Goal: Task Accomplishment & Management: Manage account settings

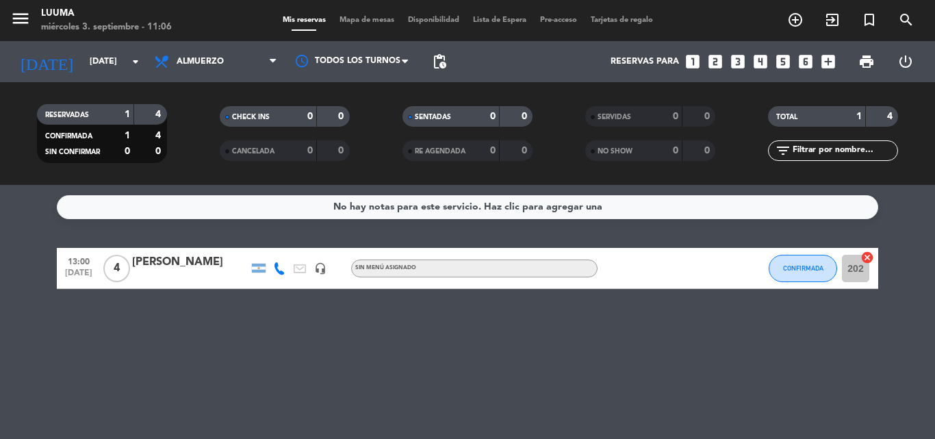
click at [372, 23] on span "Mapa de mesas" at bounding box center [367, 20] width 68 height 8
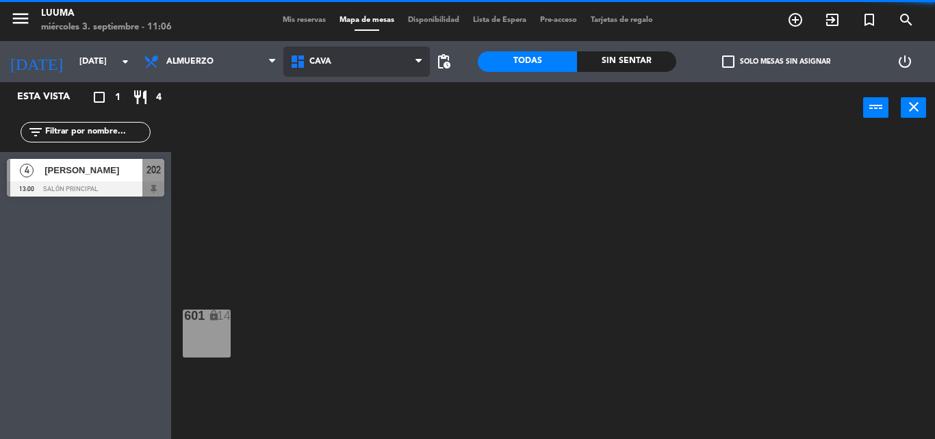
click at [318, 49] on span "Cava" at bounding box center [356, 62] width 146 height 30
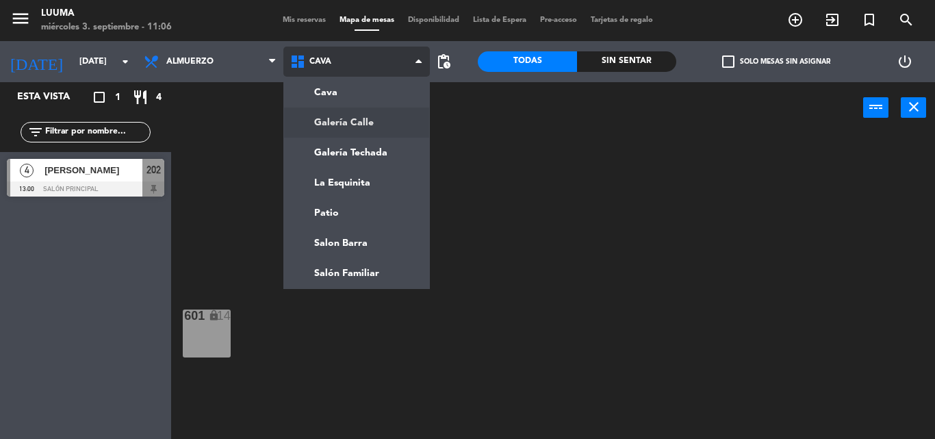
click at [326, 126] on ng-component "menu Luuma miércoles 3. septiembre - 11:06 Mis reservas Mapa de mesas Disponibi…" at bounding box center [467, 219] width 935 height 439
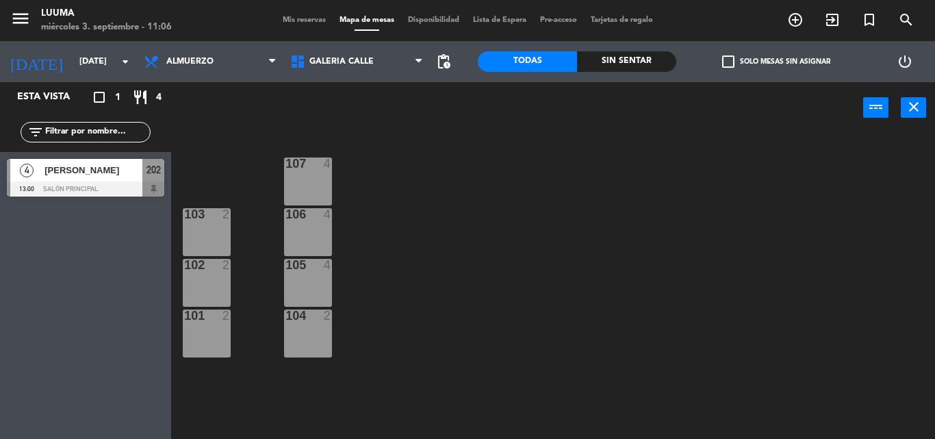
drag, startPoint x: 317, startPoint y: 190, endPoint x: 318, endPoint y: 223, distance: 32.9
click at [318, 192] on div "107 4" at bounding box center [308, 181] width 48 height 48
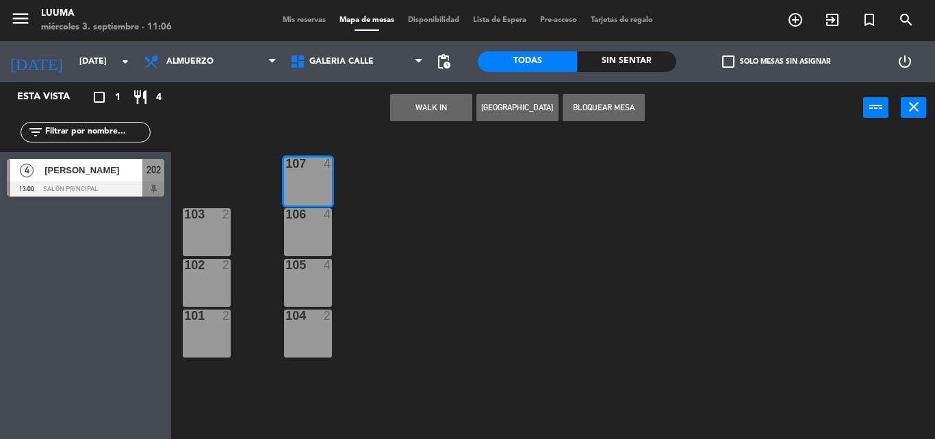
click at [318, 229] on div "106 4" at bounding box center [308, 232] width 48 height 48
click at [293, 294] on div "105 4" at bounding box center [308, 283] width 48 height 48
click at [286, 313] on div "104" at bounding box center [285, 315] width 1 height 12
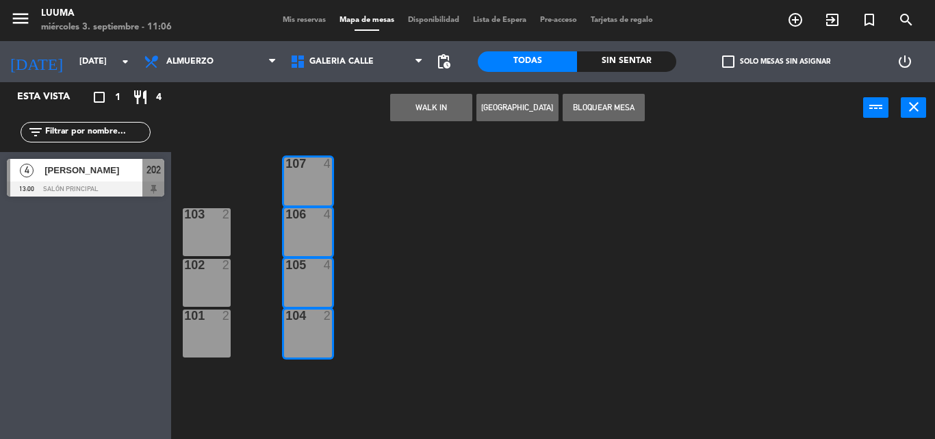
click at [604, 112] on button "Bloquear Mesa" at bounding box center [604, 107] width 82 height 27
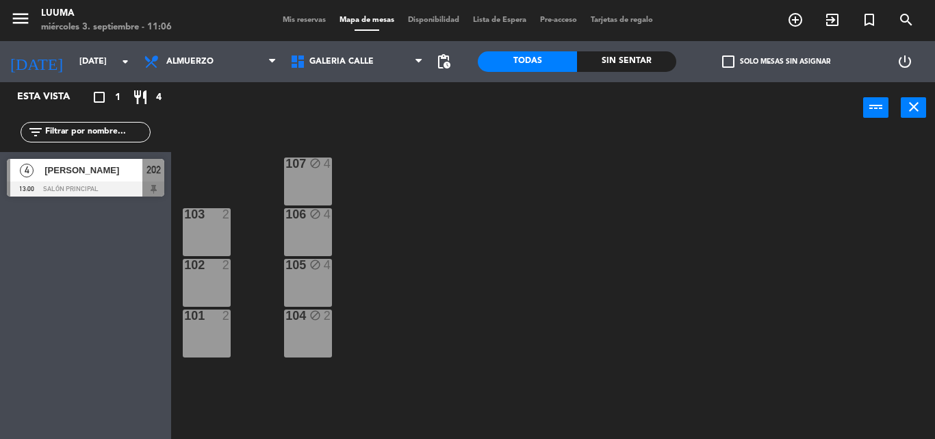
click at [215, 217] on div at bounding box center [206, 214] width 23 height 12
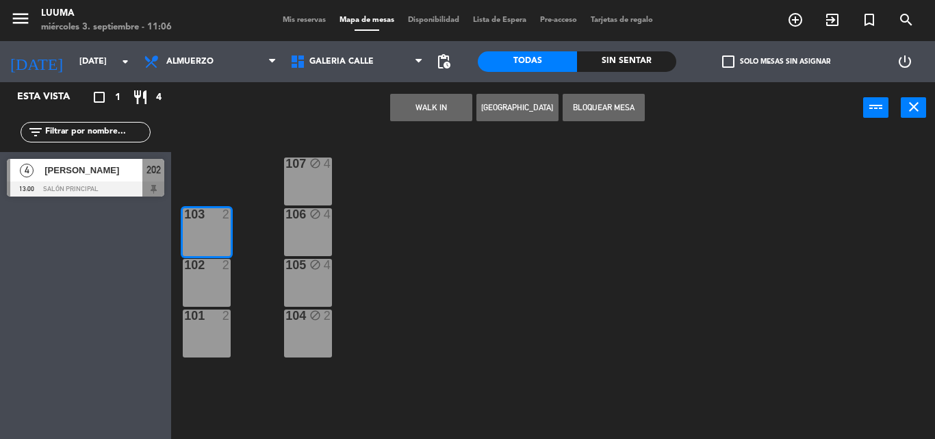
click at [206, 268] on div at bounding box center [206, 265] width 23 height 12
click at [209, 326] on div "101 2" at bounding box center [207, 333] width 48 height 48
click at [601, 105] on button "Bloquear Mesa" at bounding box center [604, 107] width 82 height 27
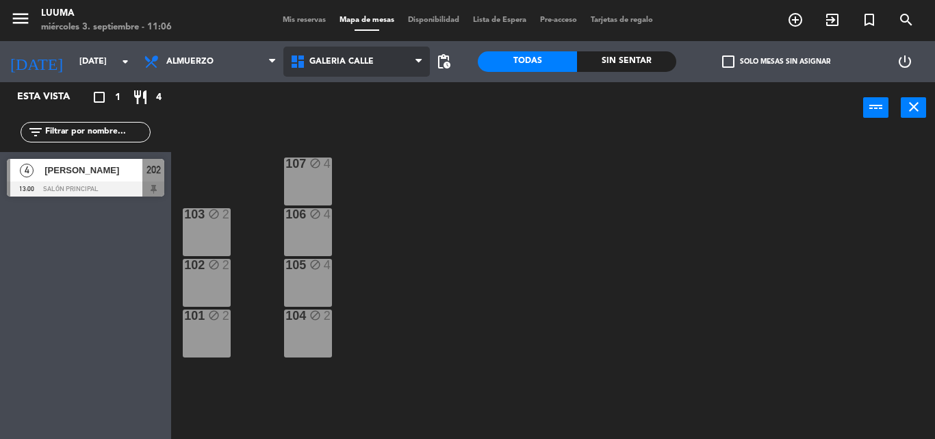
click at [335, 64] on span "Galería Calle" at bounding box center [341, 62] width 64 height 10
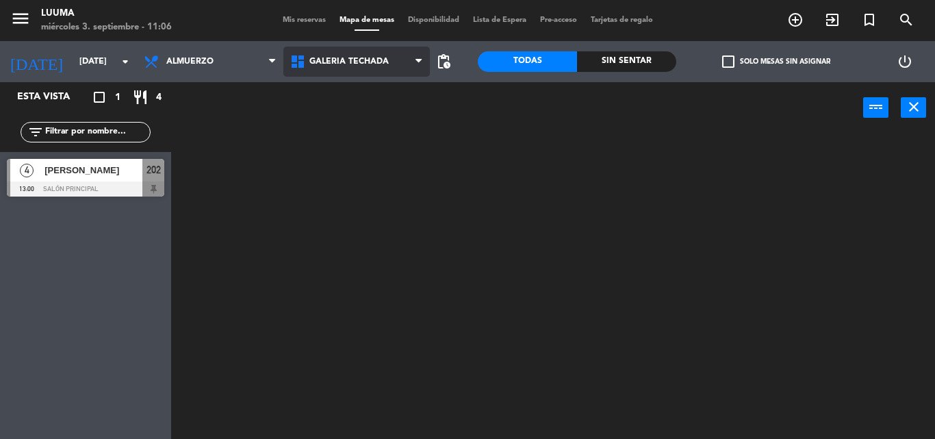
click at [337, 148] on ng-component "menu Luuma miércoles 3. septiembre - 11:06 Mis reservas Mapa de mesas Disponibi…" at bounding box center [467, 219] width 935 height 439
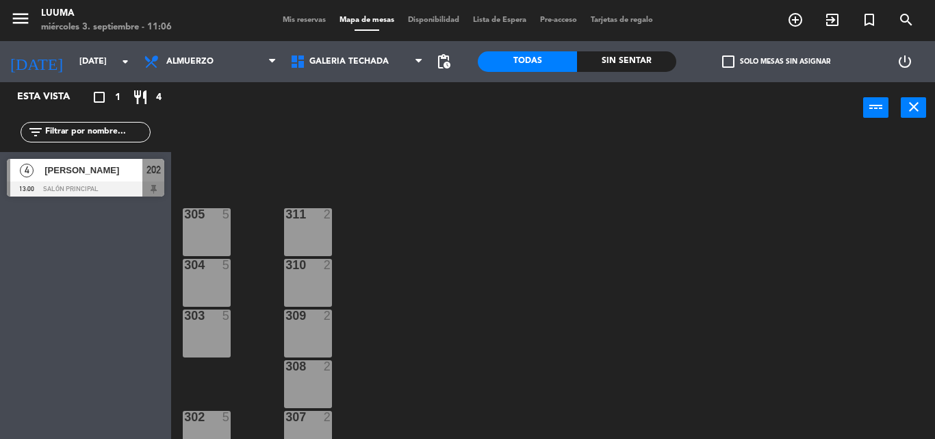
scroll to position [70, 0]
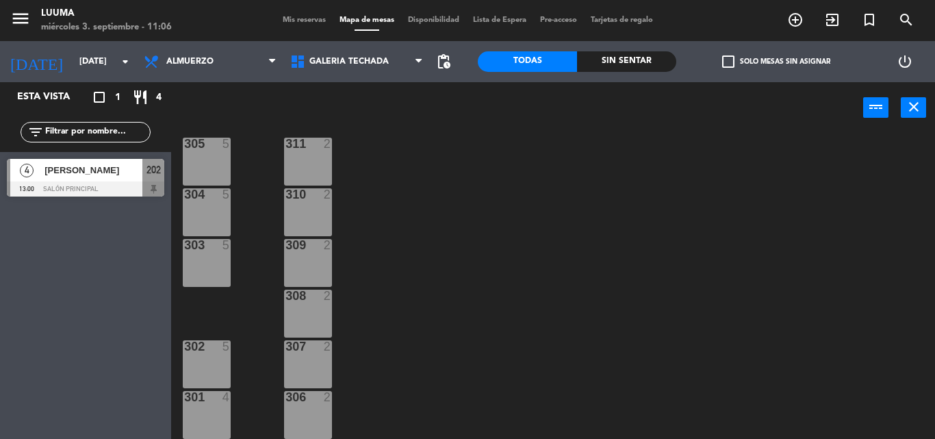
drag, startPoint x: 220, startPoint y: 171, endPoint x: 220, endPoint y: 200, distance: 28.8
click at [220, 176] on div "305 5" at bounding box center [207, 162] width 48 height 48
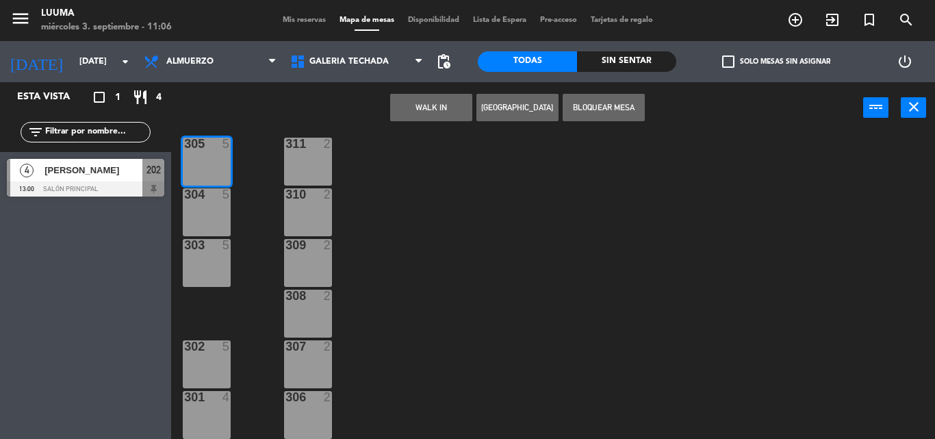
drag, startPoint x: 219, startPoint y: 205, endPoint x: 190, endPoint y: 269, distance: 70.5
click at [217, 213] on div "304 5" at bounding box center [207, 212] width 48 height 48
click at [190, 269] on div "303 5" at bounding box center [207, 263] width 48 height 48
click at [198, 213] on div "304 5" at bounding box center [207, 212] width 48 height 48
click at [580, 110] on button "Bloquear Mesa" at bounding box center [604, 107] width 82 height 27
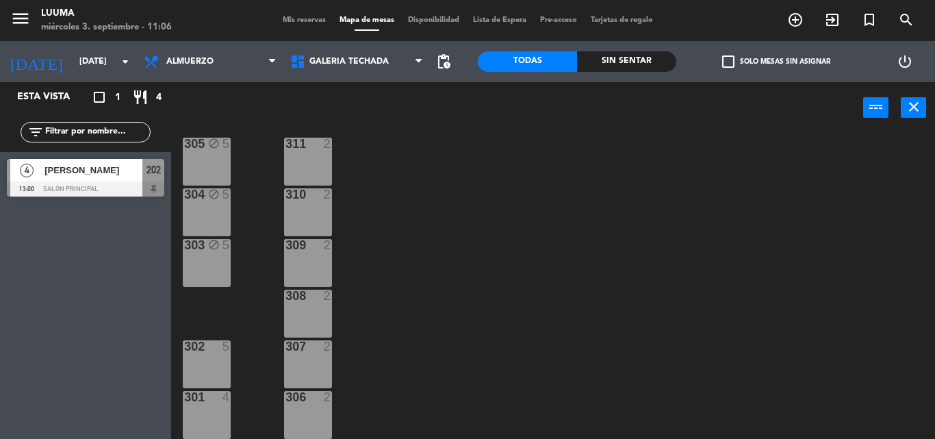
click at [309, 150] on div at bounding box center [307, 144] width 23 height 12
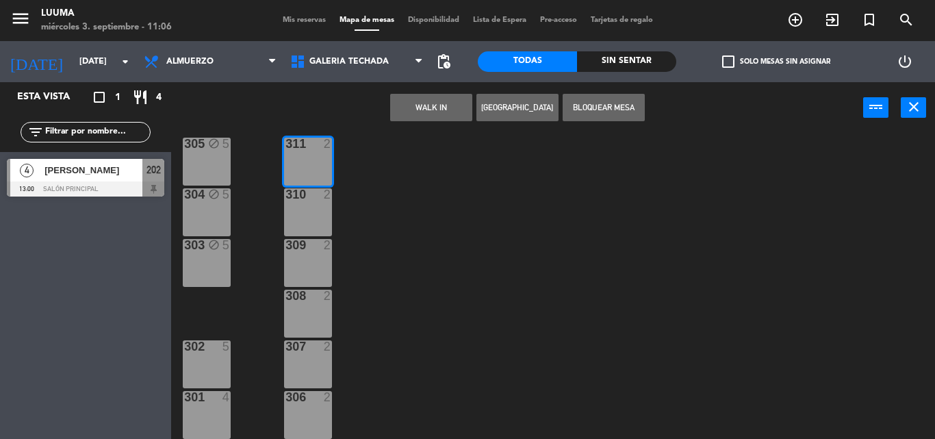
click at [294, 234] on div "310 2" at bounding box center [308, 212] width 48 height 48
click at [299, 274] on div "309 2" at bounding box center [308, 263] width 48 height 48
click at [309, 329] on div "308 2" at bounding box center [308, 313] width 48 height 48
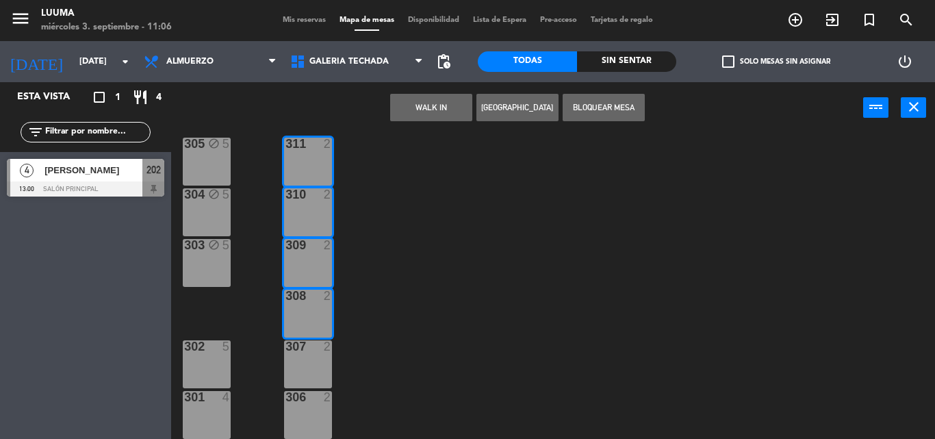
click at [301, 346] on div at bounding box center [307, 346] width 23 height 12
click at [302, 394] on div at bounding box center [307, 397] width 23 height 12
click at [302, 402] on div at bounding box center [307, 397] width 23 height 12
click at [589, 107] on button "Bloquear Mesa" at bounding box center [604, 107] width 82 height 27
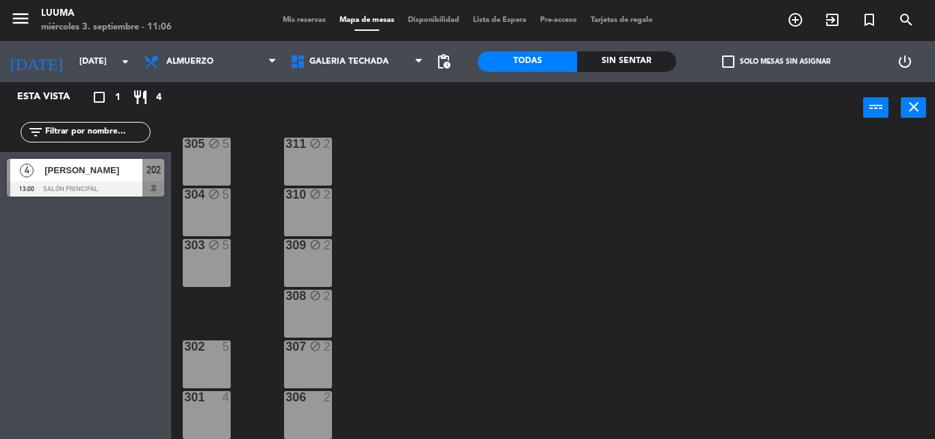
click at [309, 391] on div at bounding box center [307, 397] width 23 height 12
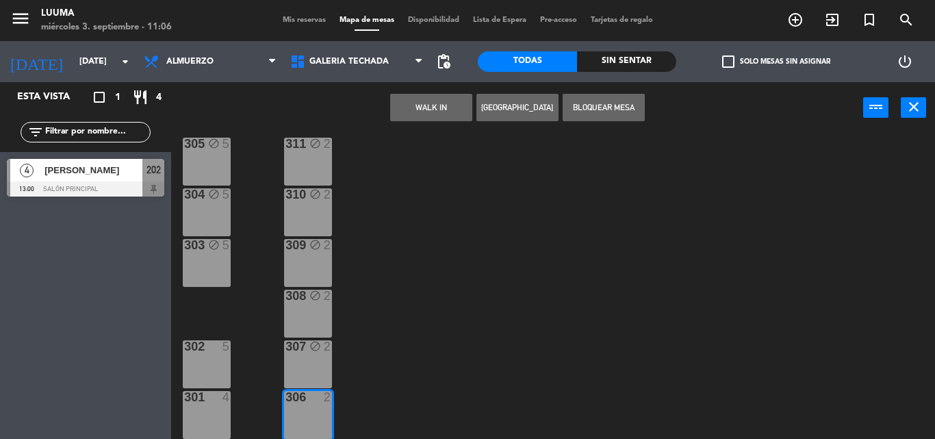
drag, startPoint x: 195, startPoint y: 348, endPoint x: 193, endPoint y: 385, distance: 37.7
click at [195, 348] on div at bounding box center [206, 346] width 23 height 12
click at [196, 400] on div at bounding box center [206, 397] width 23 height 12
click at [602, 104] on button "Bloquear Mesa" at bounding box center [604, 107] width 82 height 27
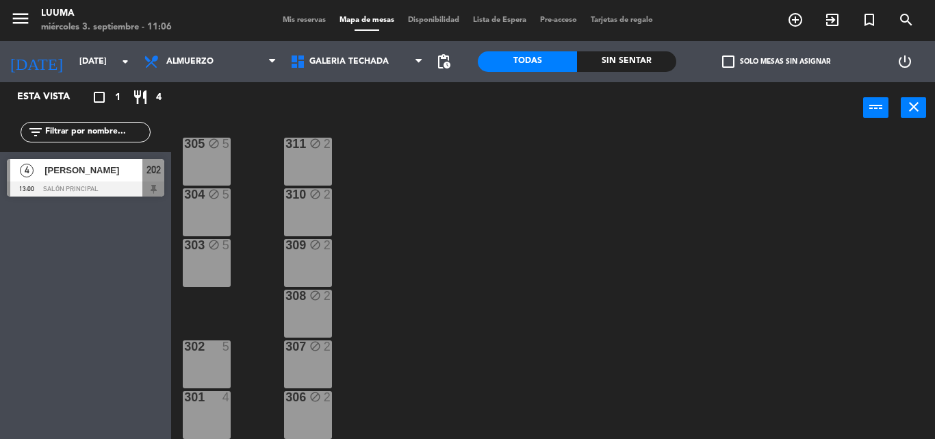
click at [218, 363] on div "302 5" at bounding box center [207, 364] width 48 height 48
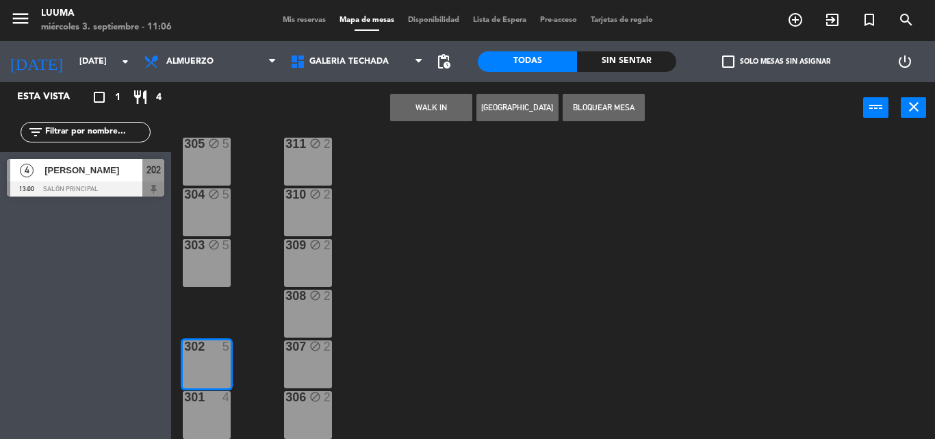
click at [224, 406] on div "301 4" at bounding box center [207, 415] width 48 height 48
click at [602, 111] on button "Bloquear Mesa" at bounding box center [604, 107] width 82 height 27
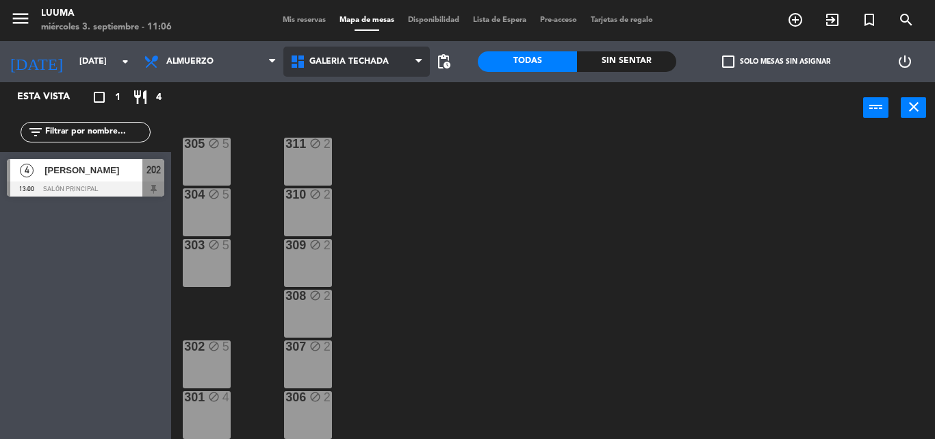
click at [326, 68] on span "Galería Techada" at bounding box center [356, 62] width 146 height 30
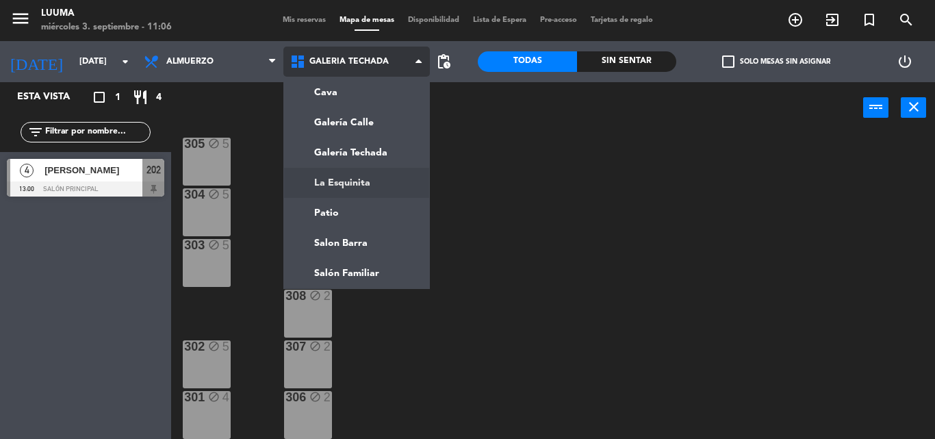
click at [351, 184] on ng-component "menu Luuma miércoles 3. septiembre - 11:06 Mis reservas Mapa de mesas Disponibi…" at bounding box center [467, 219] width 935 height 439
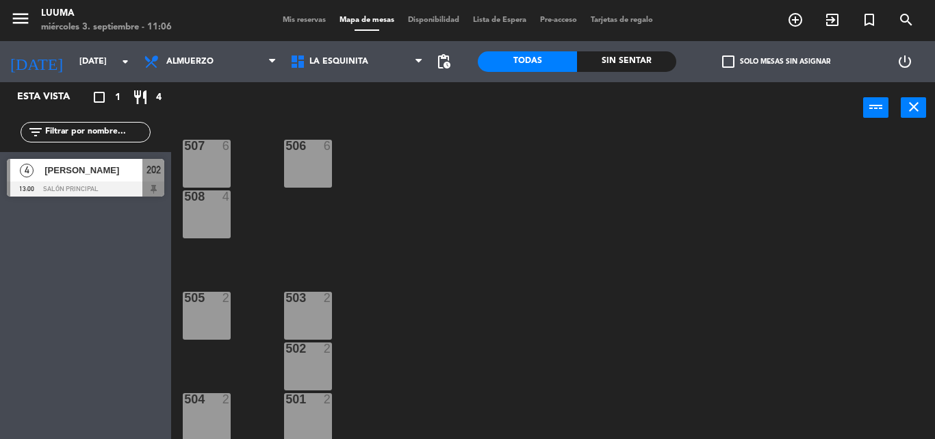
scroll to position [20, 0]
click at [327, 316] on div "503 2" at bounding box center [308, 313] width 48 height 48
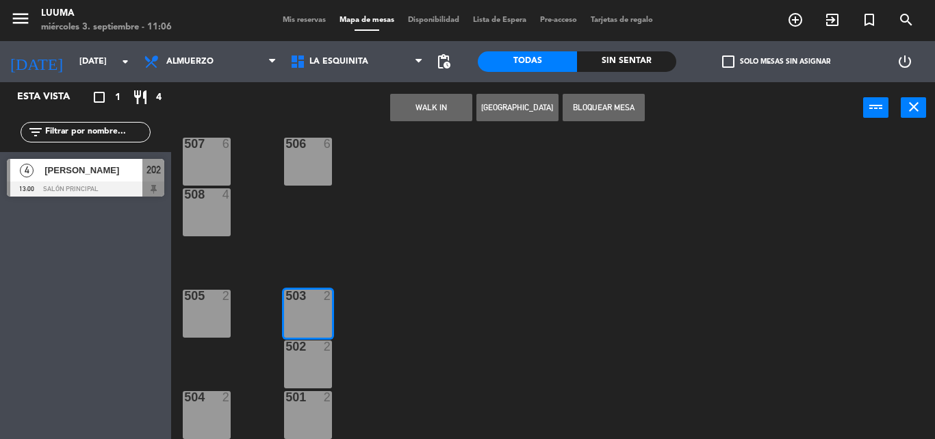
click at [310, 372] on div "502 2" at bounding box center [308, 364] width 48 height 48
click at [298, 410] on div "501 2" at bounding box center [308, 415] width 48 height 48
click at [613, 107] on button "Bloquear Mesa" at bounding box center [604, 107] width 82 height 27
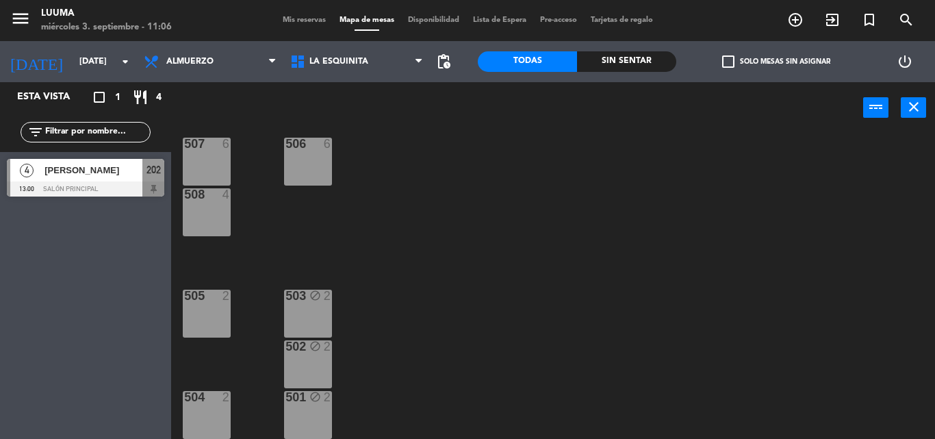
click at [214, 400] on div at bounding box center [206, 397] width 23 height 12
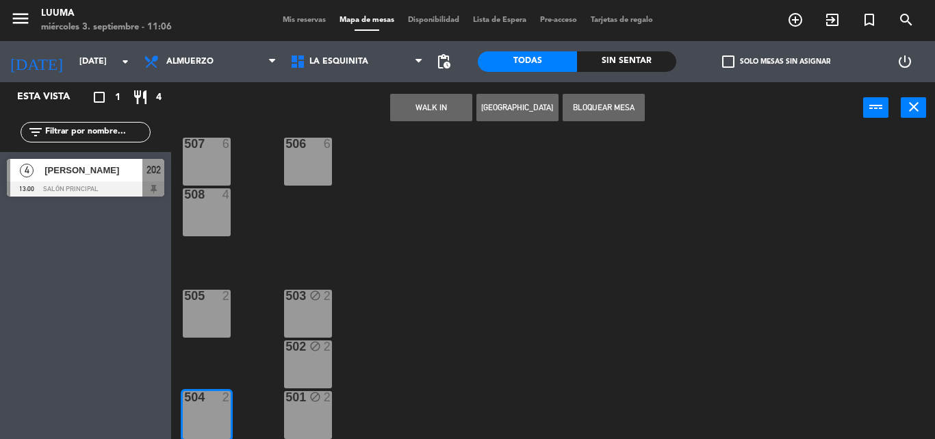
drag, startPoint x: 209, startPoint y: 331, endPoint x: 216, endPoint y: 320, distance: 12.3
click at [209, 330] on div "505 2" at bounding box center [207, 313] width 48 height 48
click at [593, 110] on button "Bloquear Mesa" at bounding box center [604, 107] width 82 height 27
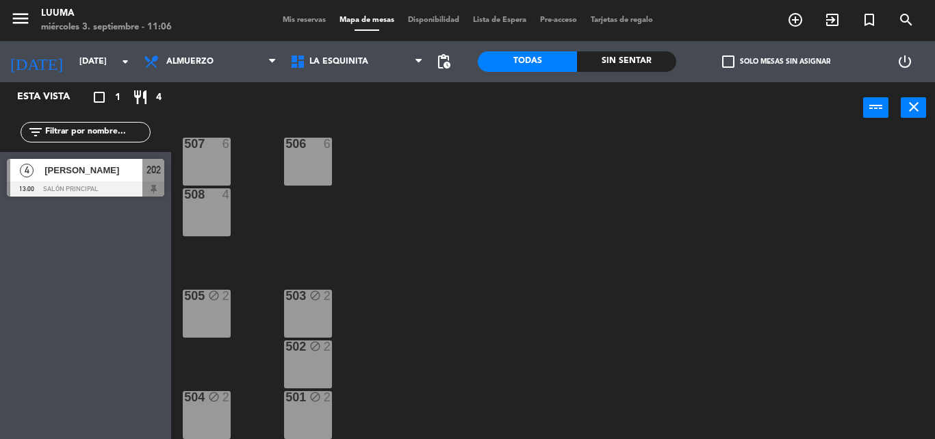
drag, startPoint x: 193, startPoint y: 200, endPoint x: 194, endPoint y: 147, distance: 52.7
click at [185, 198] on div "508" at bounding box center [184, 194] width 1 height 12
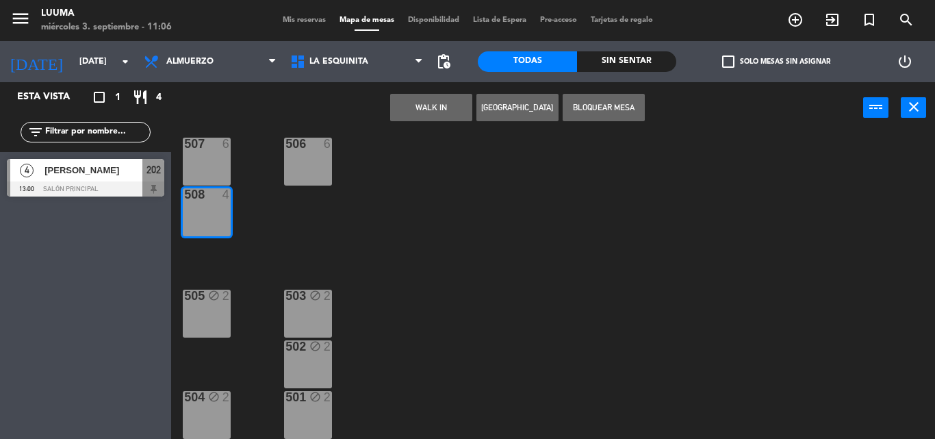
click at [185, 147] on div "507" at bounding box center [184, 144] width 1 height 12
click at [636, 108] on button "Bloquear Mesa" at bounding box center [604, 107] width 82 height 27
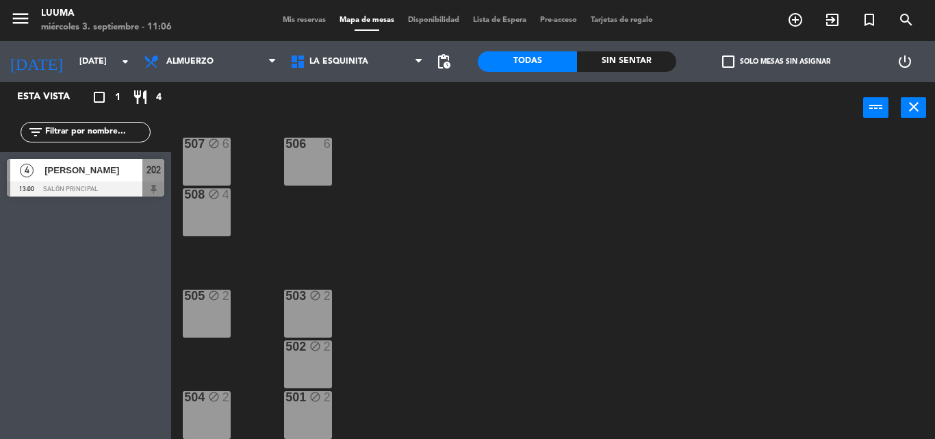
click at [308, 159] on div "506 6" at bounding box center [308, 162] width 48 height 48
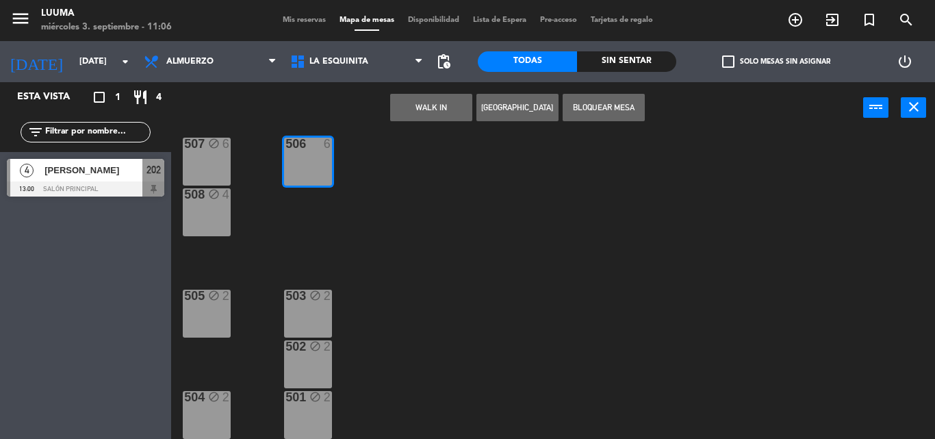
click at [600, 94] on button "Bloquear Mesa" at bounding box center [604, 107] width 82 height 27
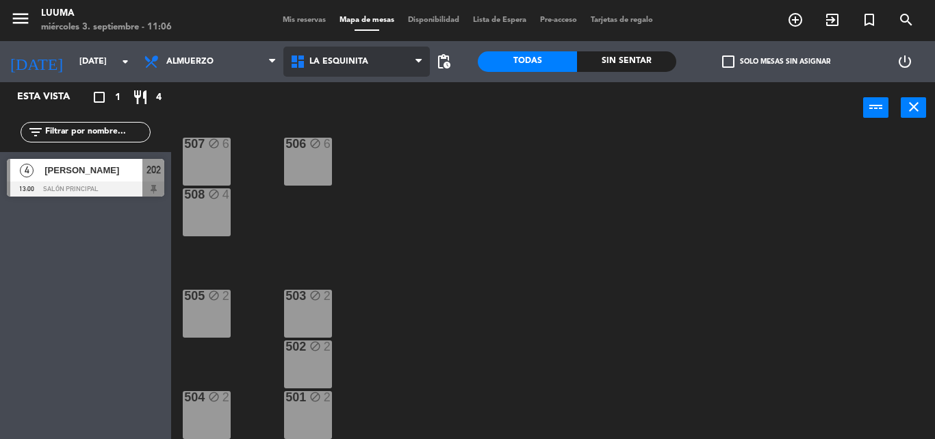
drag, startPoint x: 373, startPoint y: 53, endPoint x: 360, endPoint y: 53, distance: 13.0
click at [372, 53] on span "La Esquinita" at bounding box center [356, 62] width 146 height 30
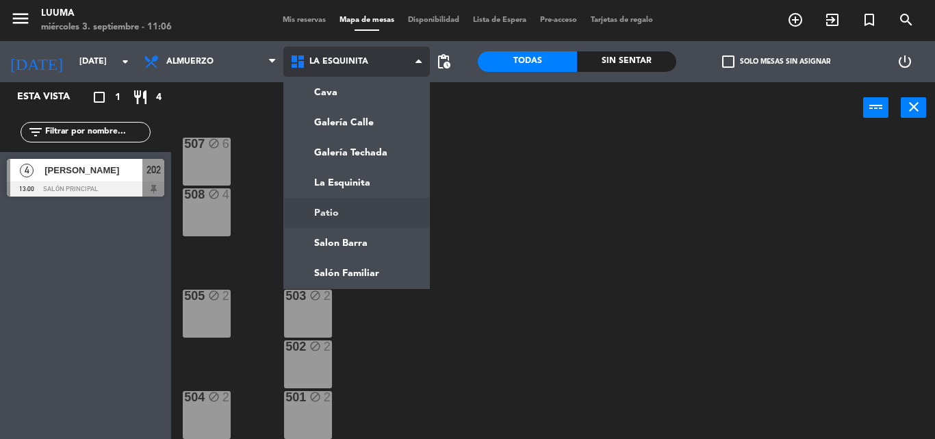
click at [349, 206] on ng-component "menu Luuma miércoles 3. septiembre - 11:06 Mis reservas Mapa de mesas Disponibi…" at bounding box center [467, 219] width 935 height 439
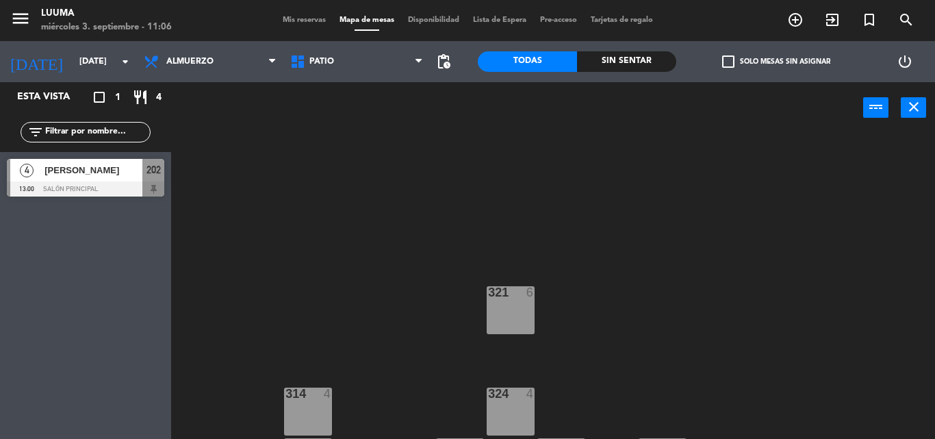
scroll to position [121, 0]
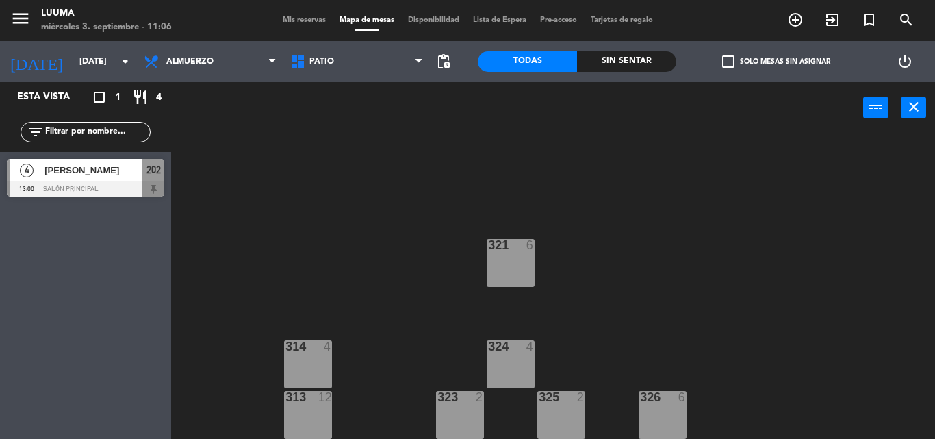
drag, startPoint x: 307, startPoint y: 373, endPoint x: 314, endPoint y: 408, distance: 35.7
click at [307, 379] on div "314 4" at bounding box center [308, 364] width 48 height 48
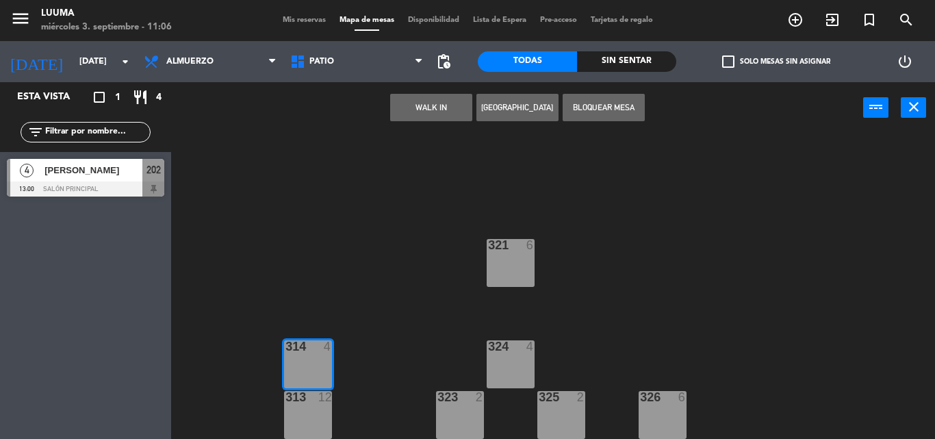
click at [314, 408] on div "313 12" at bounding box center [308, 415] width 48 height 48
click at [615, 104] on button "Bloquear Mesa" at bounding box center [604, 107] width 82 height 27
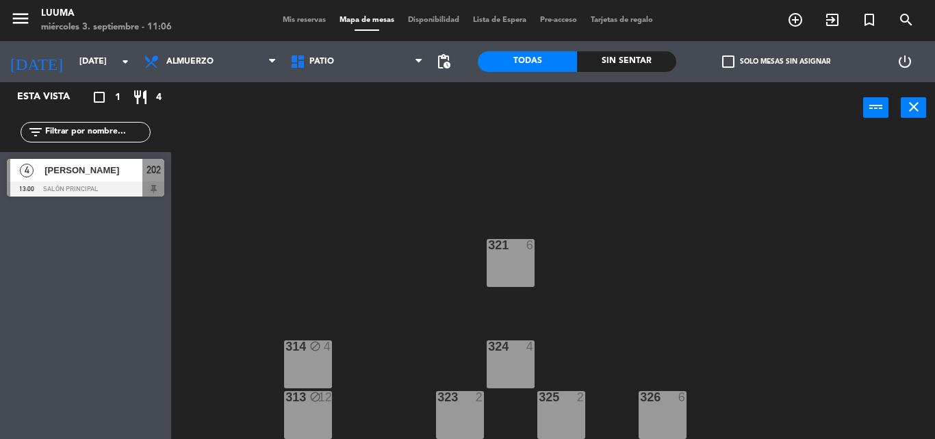
click at [519, 267] on div "321 6" at bounding box center [511, 263] width 48 height 48
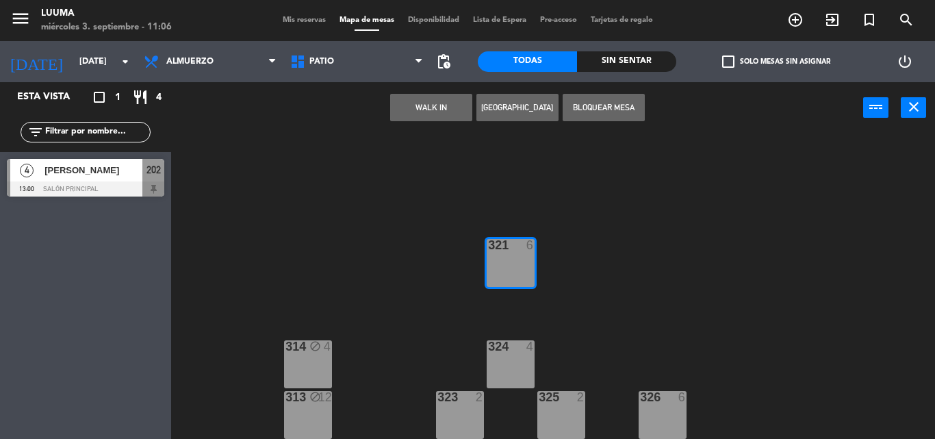
click at [498, 339] on div "321 6 314 block 4 324 4 313 block 12 323 2 325 2 326 6" at bounding box center [558, 285] width 754 height 305
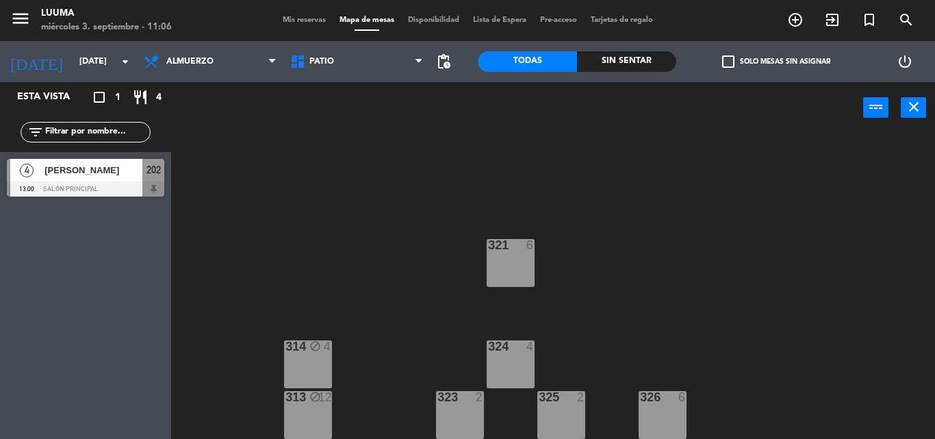
click at [502, 348] on div at bounding box center [510, 346] width 23 height 12
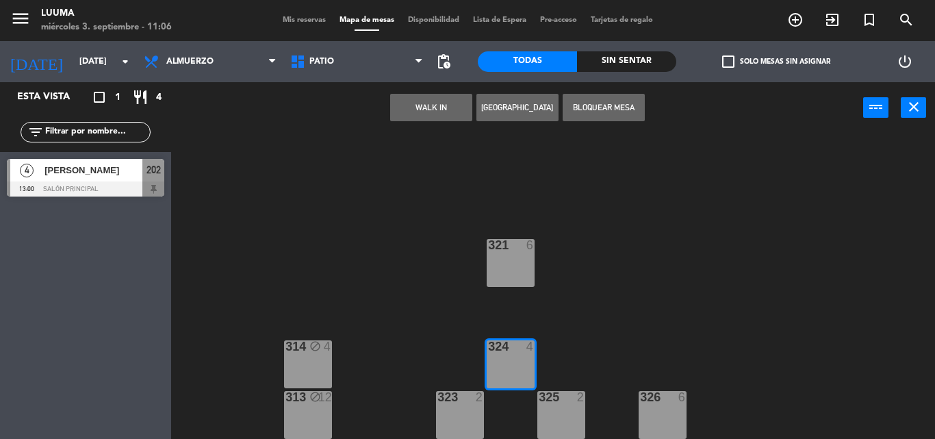
click at [505, 237] on div "321 6 314 block 4 324 4 313 block 12 323 2 325 2 326 6" at bounding box center [558, 285] width 754 height 305
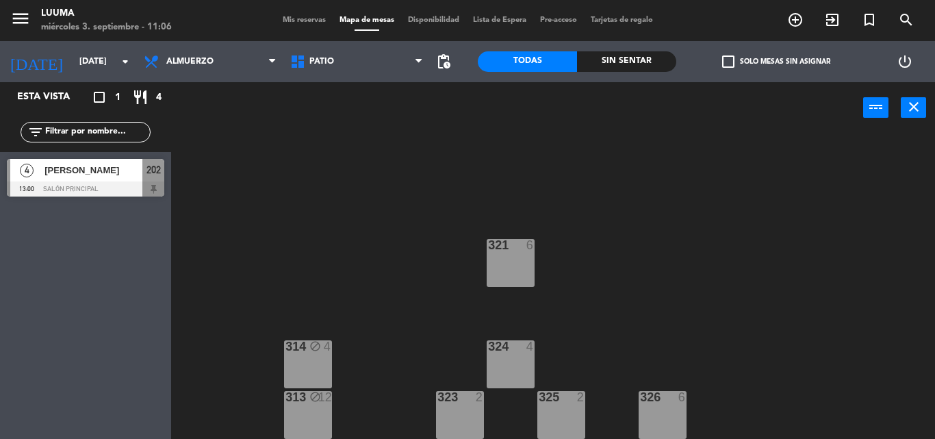
click at [504, 276] on div "321 6" at bounding box center [511, 263] width 48 height 48
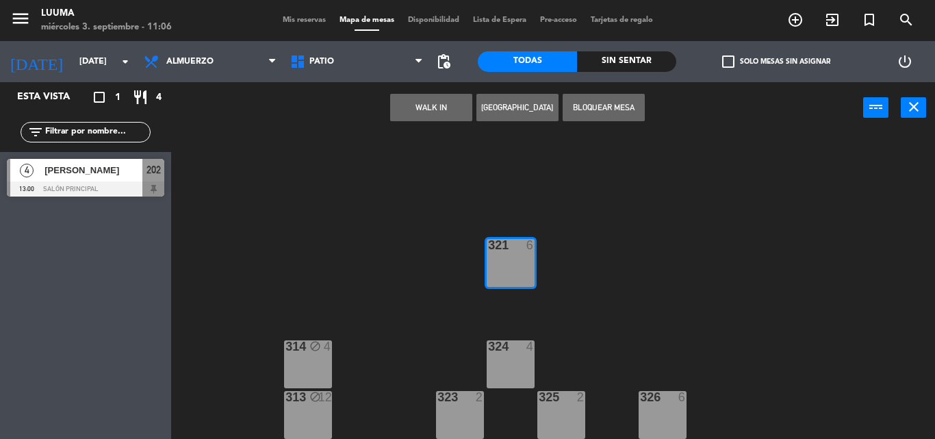
click at [515, 365] on div "324 4" at bounding box center [511, 364] width 48 height 48
click at [610, 99] on button "Bloquear Mesa" at bounding box center [604, 107] width 82 height 27
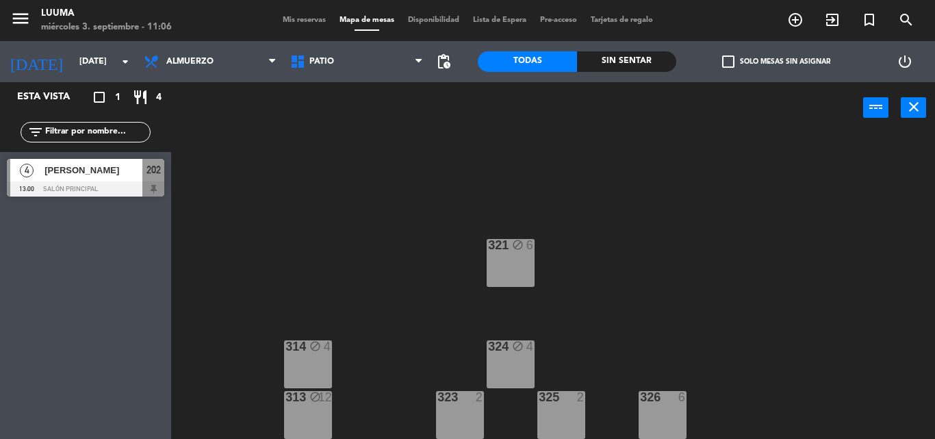
click at [460, 416] on div "323 2" at bounding box center [460, 415] width 48 height 48
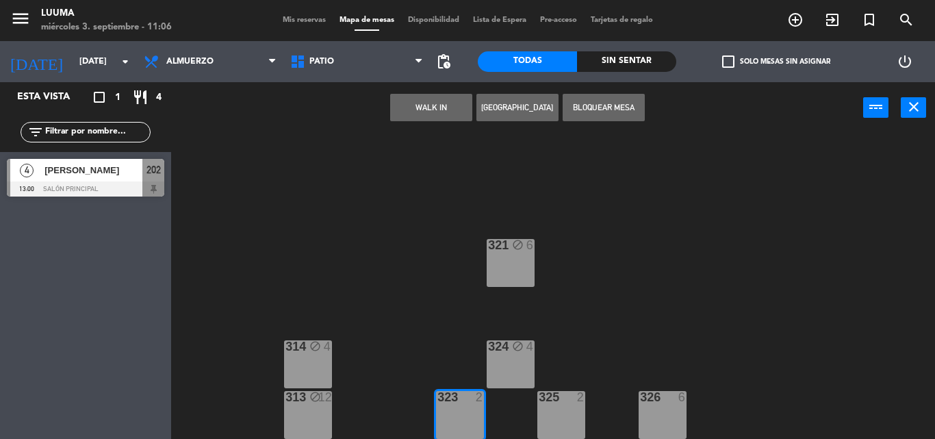
click at [558, 399] on div at bounding box center [561, 397] width 23 height 12
click at [660, 407] on div "326 6" at bounding box center [663, 415] width 48 height 48
click at [608, 117] on button "Bloquear Mesa" at bounding box center [604, 107] width 82 height 27
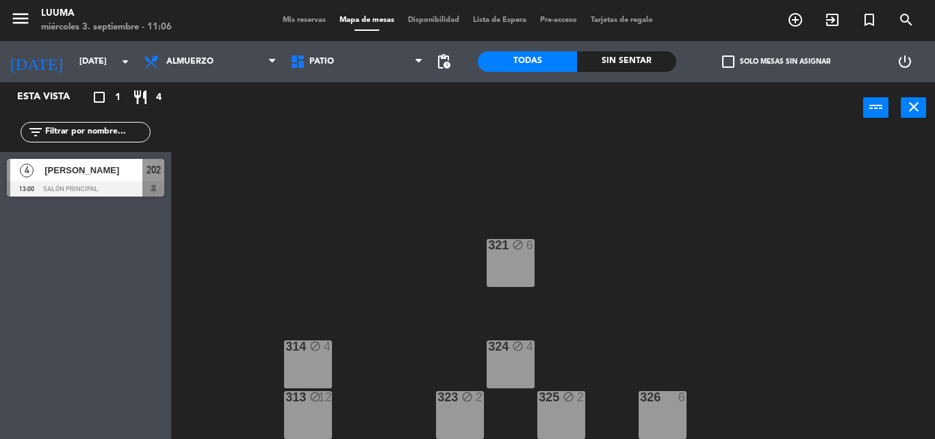
click at [659, 407] on div "326 6" at bounding box center [663, 415] width 48 height 48
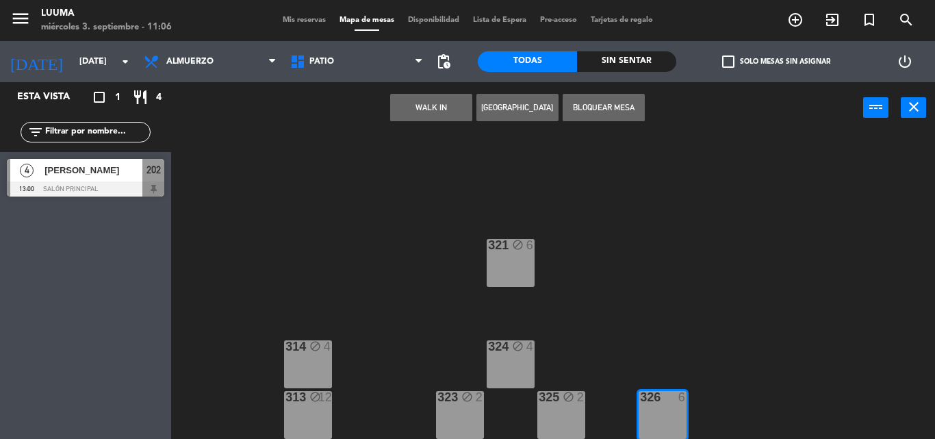
click at [597, 75] on div "Todas Sin sentar" at bounding box center [577, 61] width 198 height 41
click at [593, 104] on button "Bloquear Mesa" at bounding box center [604, 107] width 82 height 27
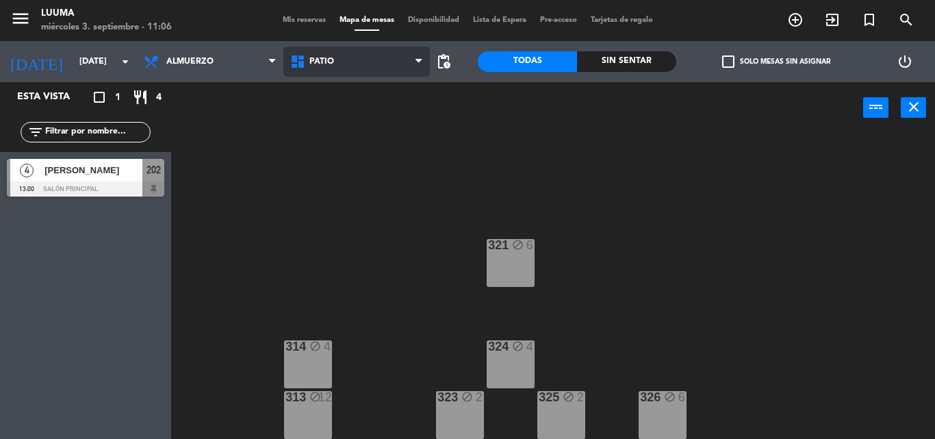
click at [396, 56] on span "Patio" at bounding box center [356, 62] width 146 height 30
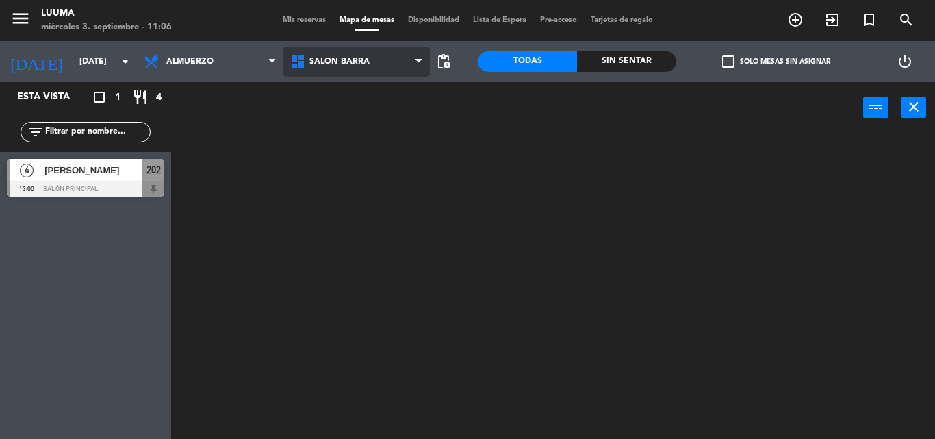
click at [383, 233] on ng-component "menu Luuma miércoles 3. septiembre - 11:06 Mis reservas Mapa de mesas Disponibi…" at bounding box center [467, 219] width 935 height 439
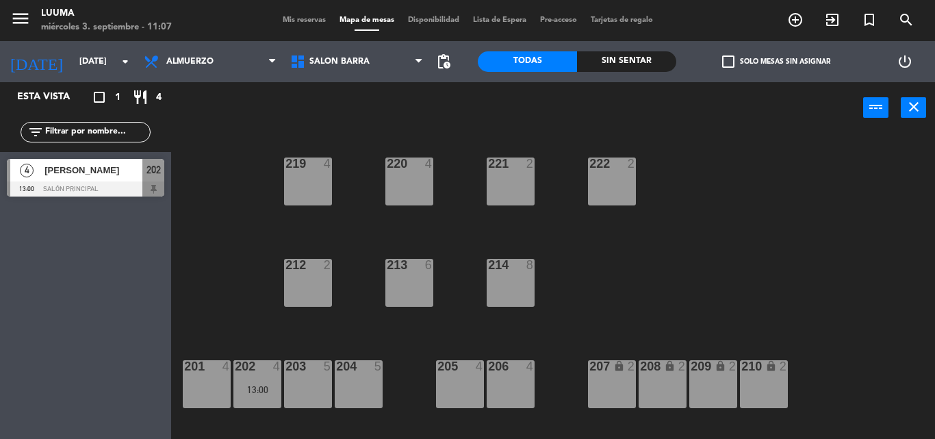
click at [295, 188] on div "219 4" at bounding box center [308, 181] width 48 height 48
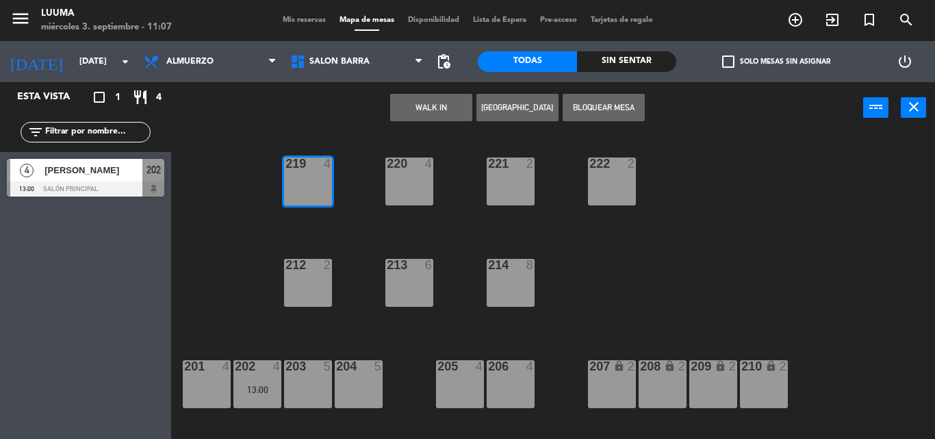
click at [405, 188] on div "220 4" at bounding box center [409, 181] width 48 height 48
click at [517, 174] on div "221 2" at bounding box center [511, 181] width 48 height 48
click at [607, 106] on button "Bloquear Mesa" at bounding box center [604, 107] width 82 height 27
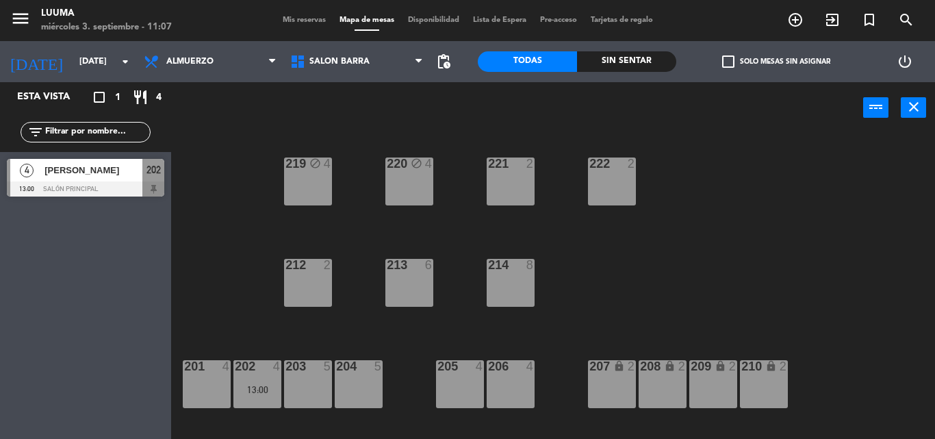
click at [513, 171] on div "221 2" at bounding box center [511, 164] width 48 height 14
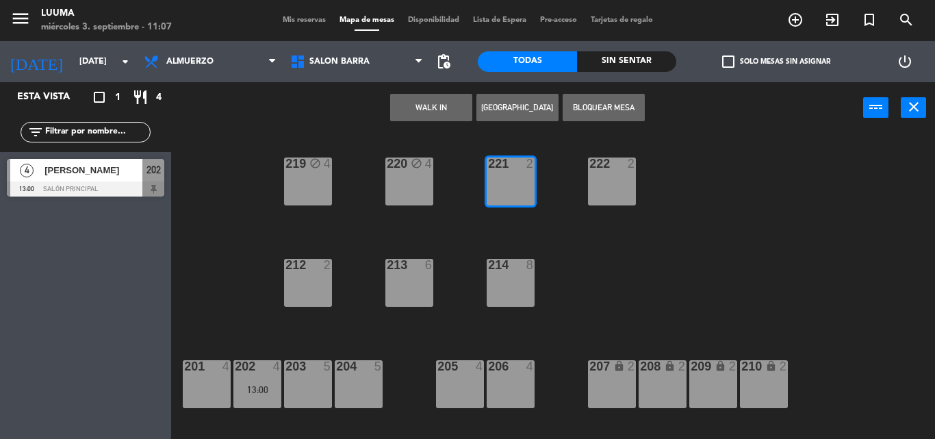
click at [627, 183] on div "222 2" at bounding box center [612, 181] width 48 height 48
click at [617, 99] on button "Bloquear Mesa" at bounding box center [604, 107] width 82 height 27
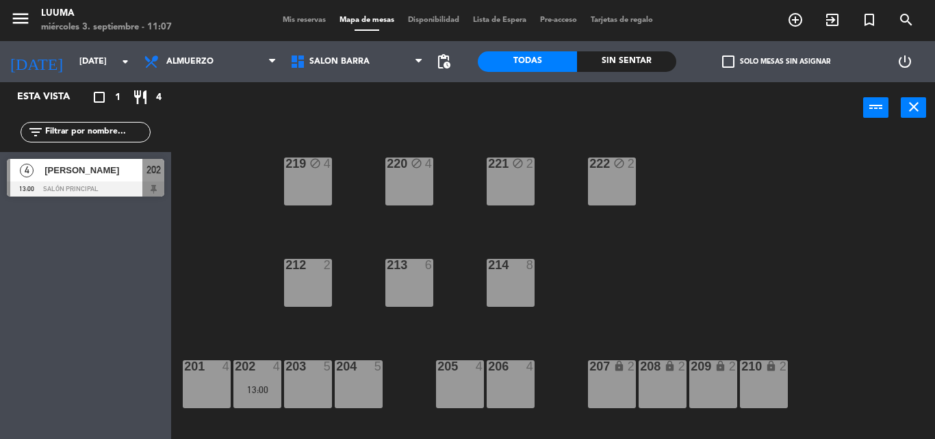
click at [315, 283] on div "212 2" at bounding box center [308, 283] width 48 height 48
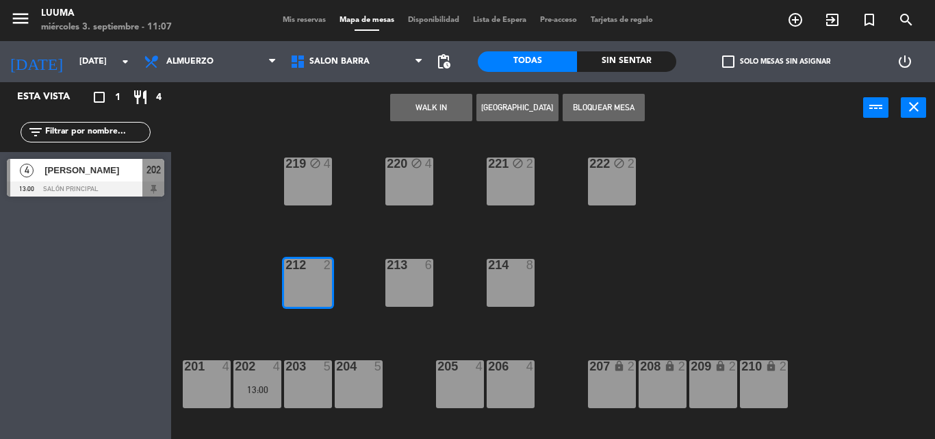
drag, startPoint x: 409, startPoint y: 289, endPoint x: 428, endPoint y: 284, distance: 19.9
click at [410, 289] on div "213 6" at bounding box center [409, 283] width 48 height 48
click at [504, 283] on div "214 8" at bounding box center [511, 283] width 48 height 48
click at [593, 108] on button "Bloquear Mesa" at bounding box center [604, 107] width 82 height 27
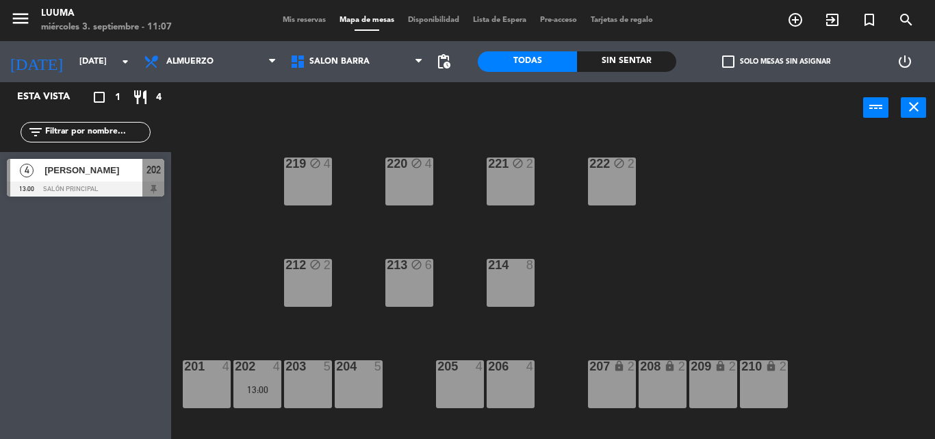
click at [515, 286] on div "214 8" at bounding box center [511, 283] width 48 height 48
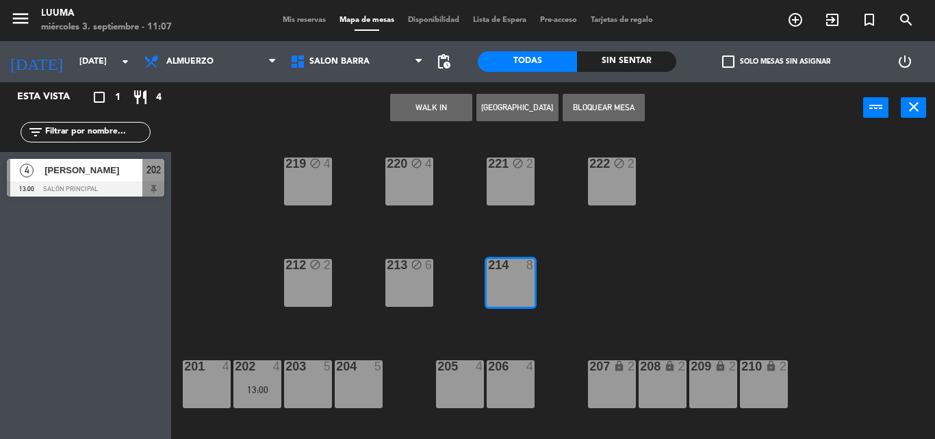
click at [591, 105] on button "Bloquear Mesa" at bounding box center [604, 107] width 82 height 27
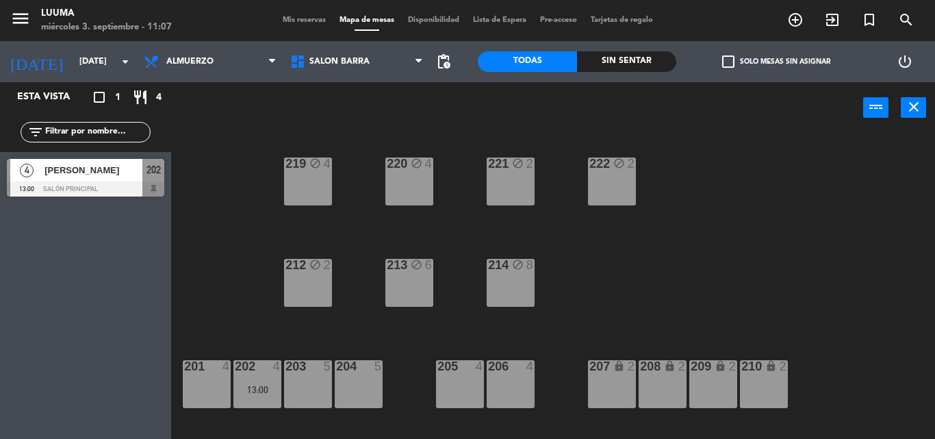
click at [309, 376] on div "203 5" at bounding box center [308, 384] width 48 height 48
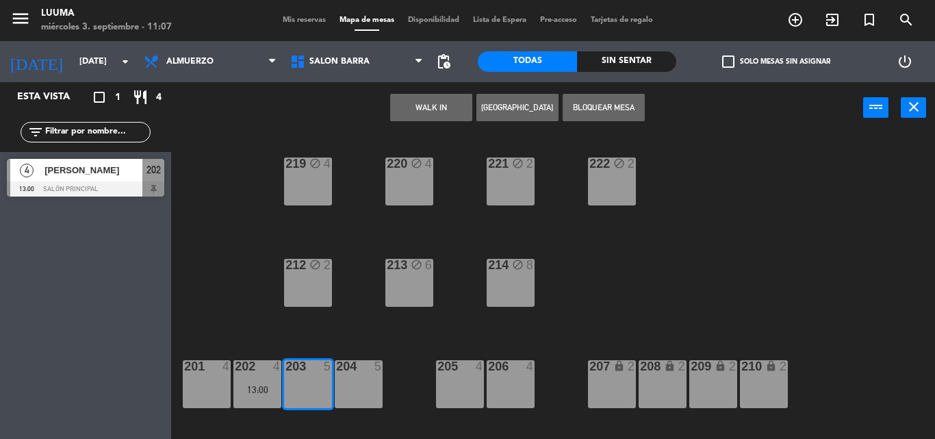
click at [352, 375] on div "204 5" at bounding box center [359, 384] width 48 height 48
click at [576, 103] on button "Bloquear Mesa" at bounding box center [604, 107] width 82 height 27
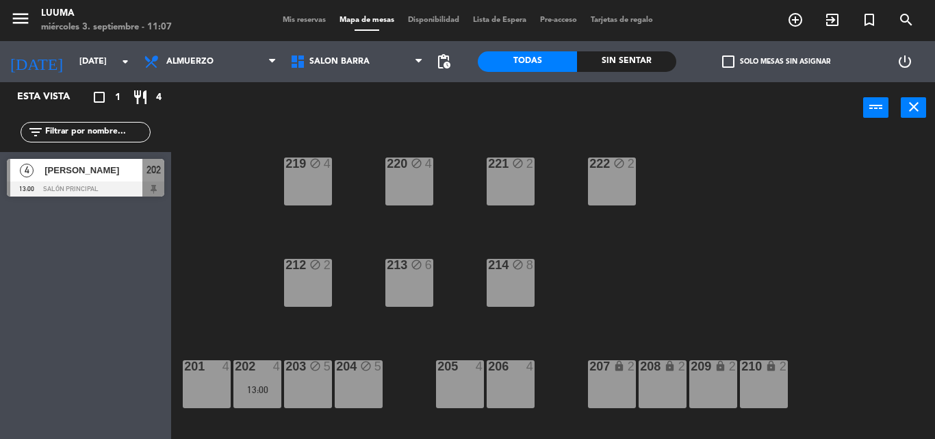
click at [219, 366] on div "4" at bounding box center [229, 366] width 23 height 12
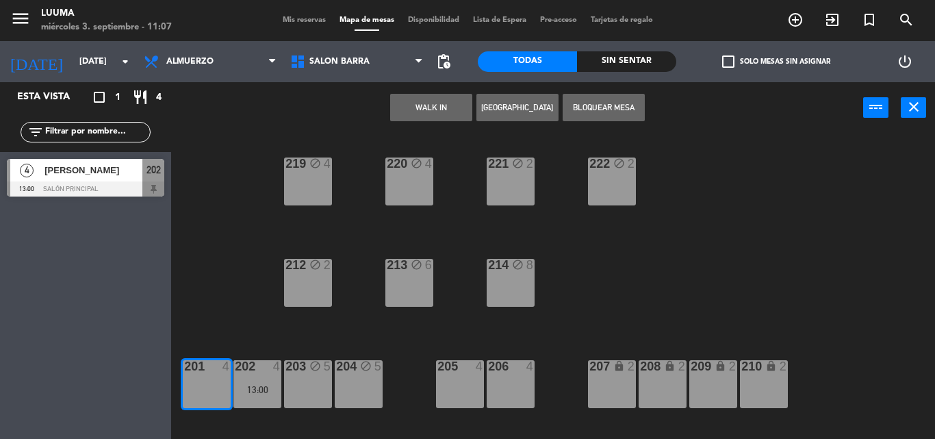
click at [594, 101] on button "Bloquear Mesa" at bounding box center [604, 107] width 82 height 27
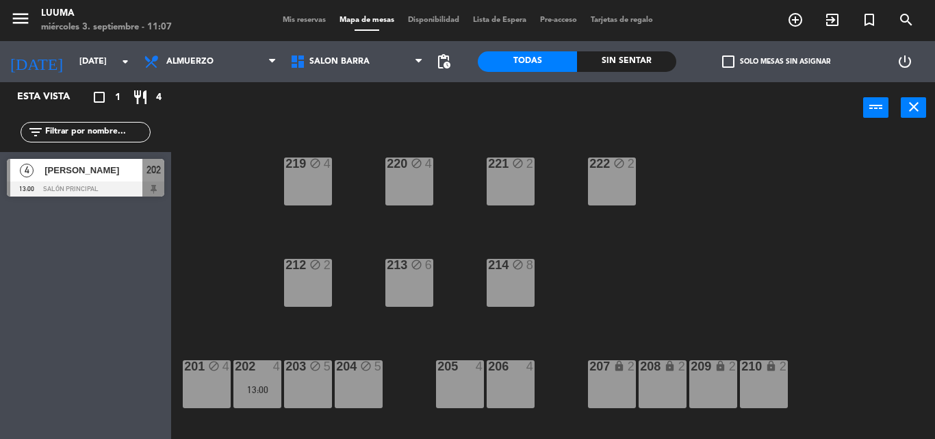
click at [483, 375] on div "205 4" at bounding box center [460, 384] width 48 height 48
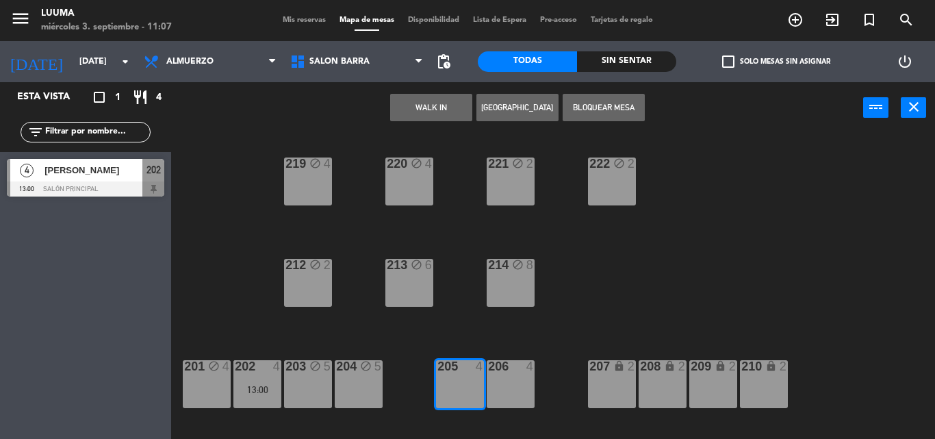
click at [521, 381] on div "206 4" at bounding box center [511, 384] width 48 height 48
click at [611, 103] on button "Bloquear Mesa" at bounding box center [604, 107] width 82 height 27
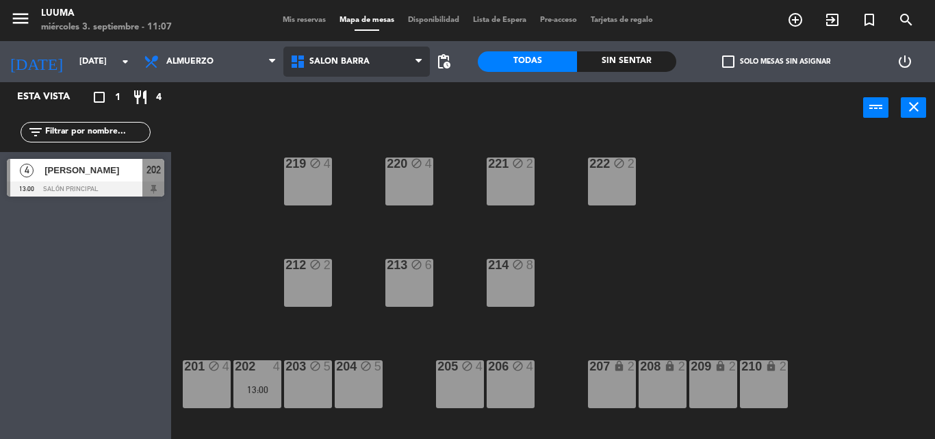
click at [336, 65] on span "Salon Barra" at bounding box center [339, 62] width 60 height 10
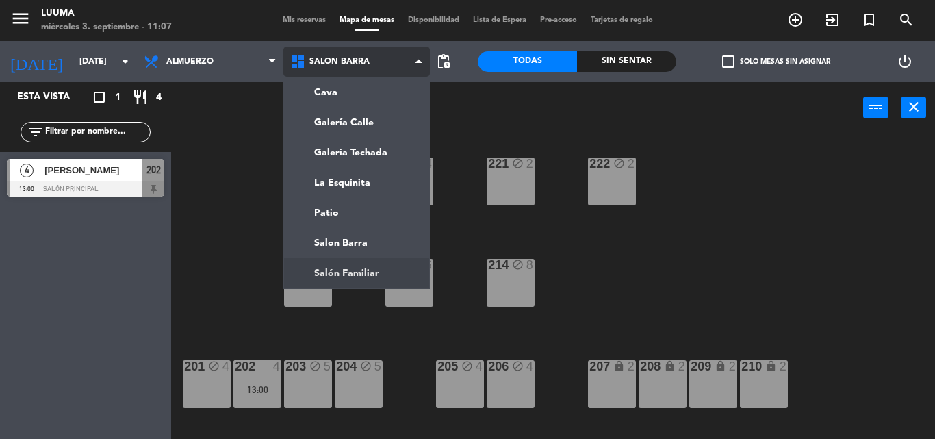
click at [342, 270] on ng-component "menu Luuma miércoles 3. septiembre - 11:07 Mis reservas Mapa de mesas Disponibi…" at bounding box center [467, 219] width 935 height 439
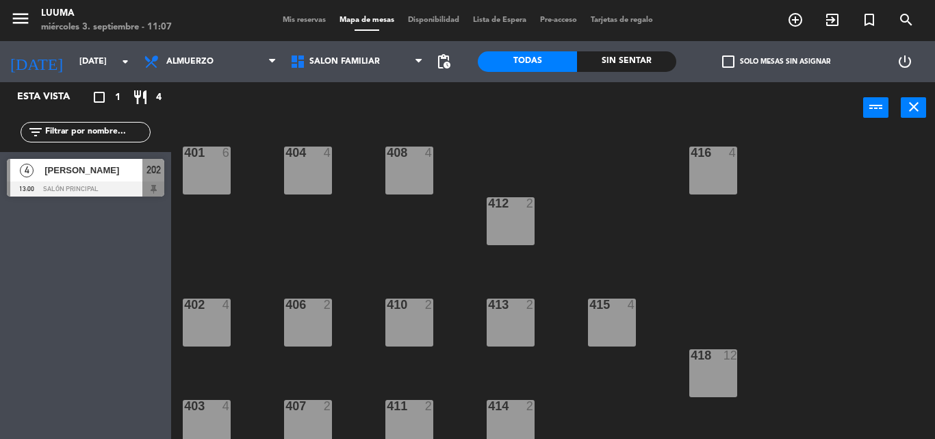
scroll to position [20, 0]
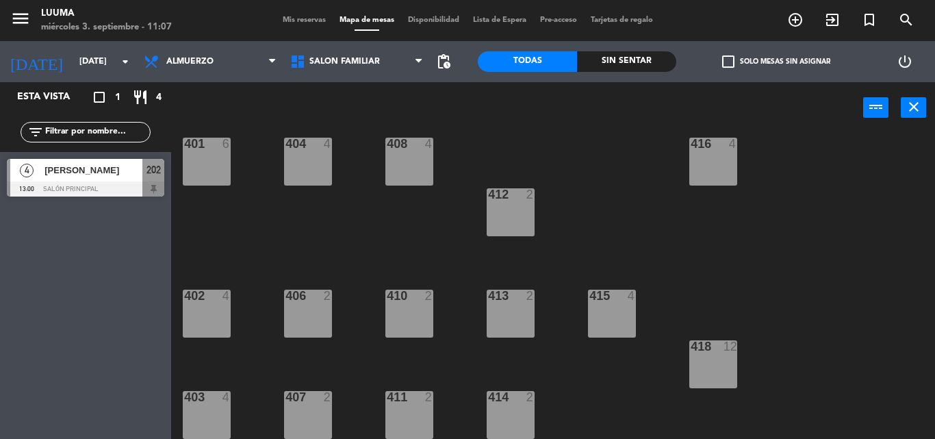
click at [220, 154] on div "401 6" at bounding box center [207, 162] width 48 height 48
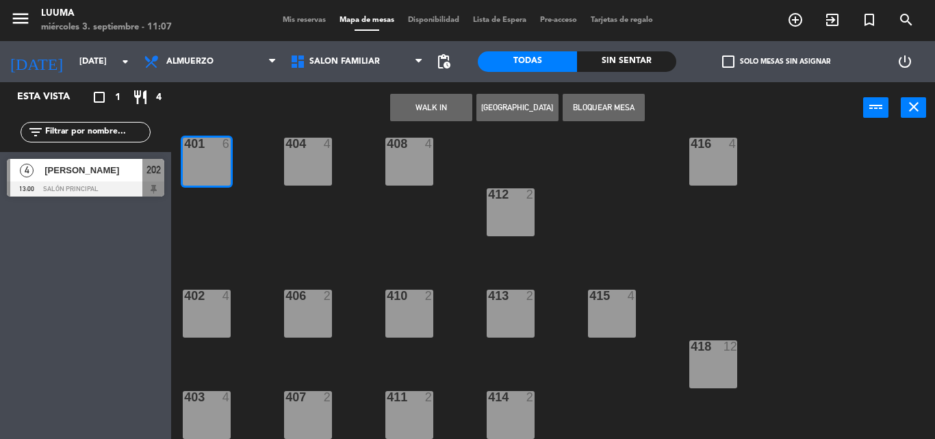
click at [306, 168] on div "404 4" at bounding box center [308, 162] width 48 height 48
click at [415, 152] on div "408 4" at bounding box center [409, 162] width 48 height 48
click at [598, 98] on button "Bloquear Mesa" at bounding box center [604, 107] width 82 height 27
drag, startPoint x: 409, startPoint y: 163, endPoint x: 456, endPoint y: 184, distance: 51.8
click at [411, 163] on div "408 4" at bounding box center [409, 162] width 48 height 48
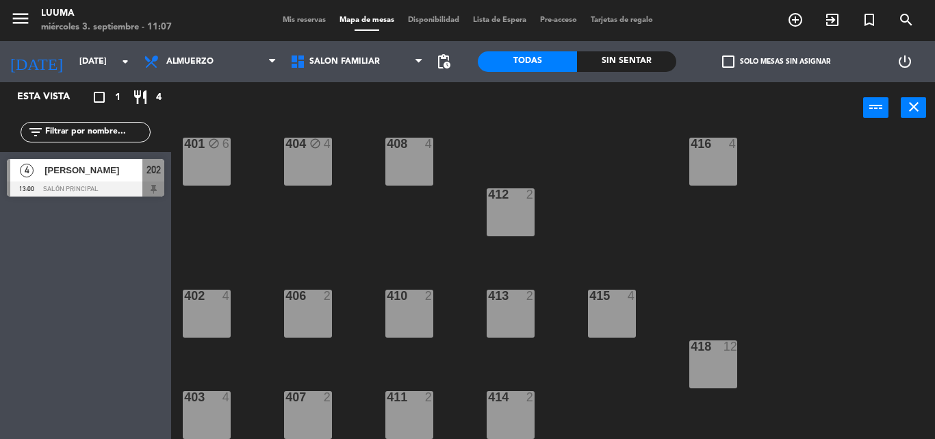
click at [509, 211] on div "412 2" at bounding box center [511, 212] width 48 height 48
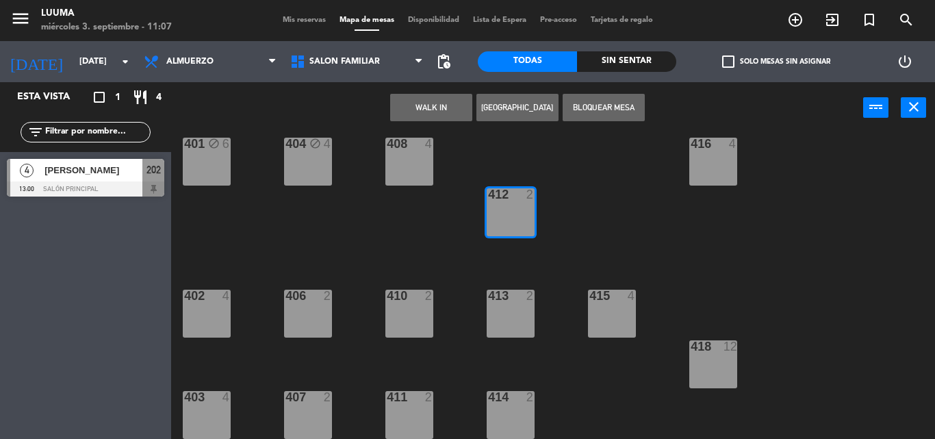
click at [417, 167] on div "408 4" at bounding box center [409, 162] width 48 height 48
click at [608, 103] on button "Bloquear Mesa" at bounding box center [604, 107] width 82 height 27
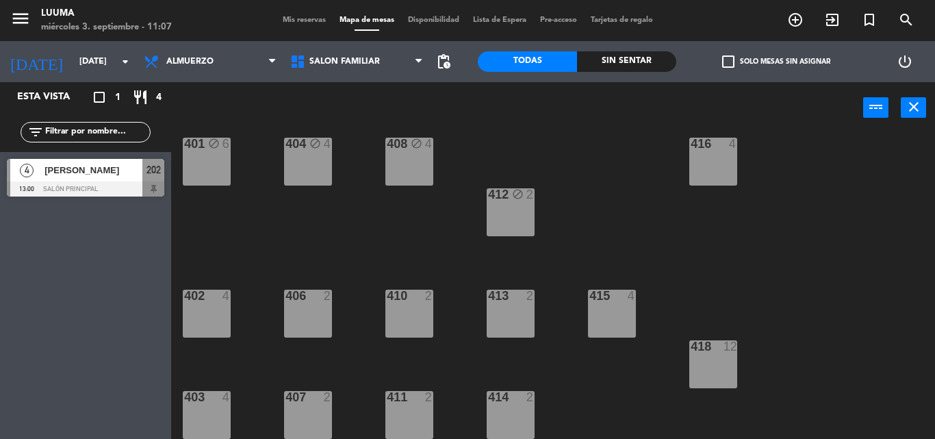
click at [691, 174] on div "416 4" at bounding box center [713, 162] width 48 height 48
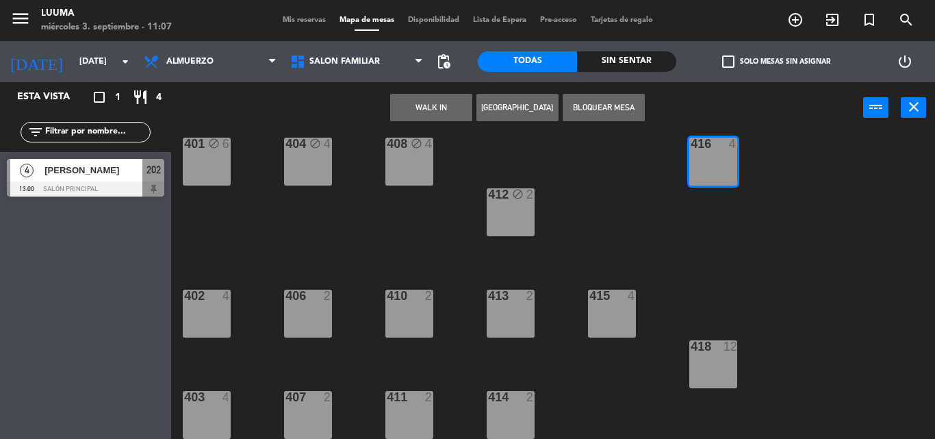
click at [699, 361] on div "418 12" at bounding box center [713, 364] width 48 height 48
click at [619, 109] on button "Bloquear Mesa" at bounding box center [604, 107] width 82 height 27
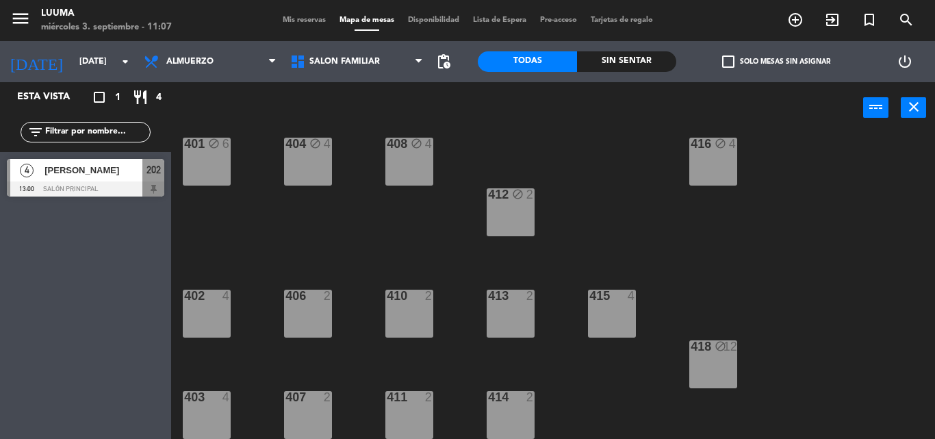
click at [520, 414] on div "414 2" at bounding box center [511, 415] width 48 height 48
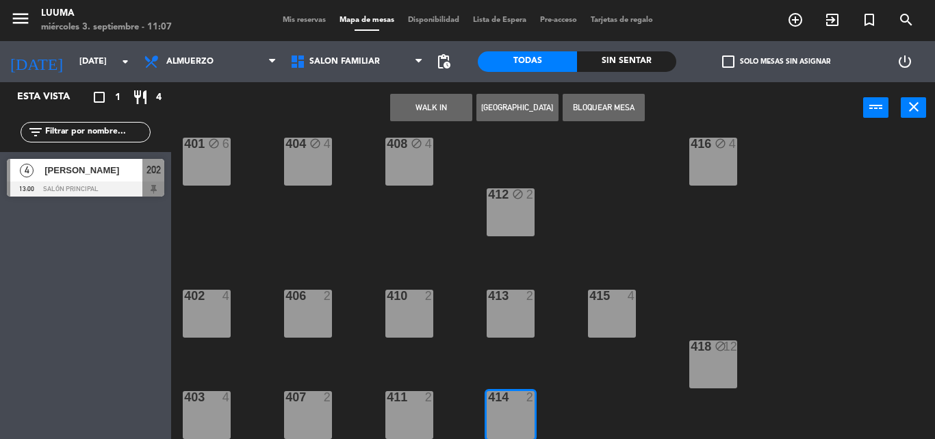
click at [620, 324] on div "415 4" at bounding box center [612, 313] width 48 height 48
click at [598, 111] on button "Bloquear Mesa" at bounding box center [604, 107] width 82 height 27
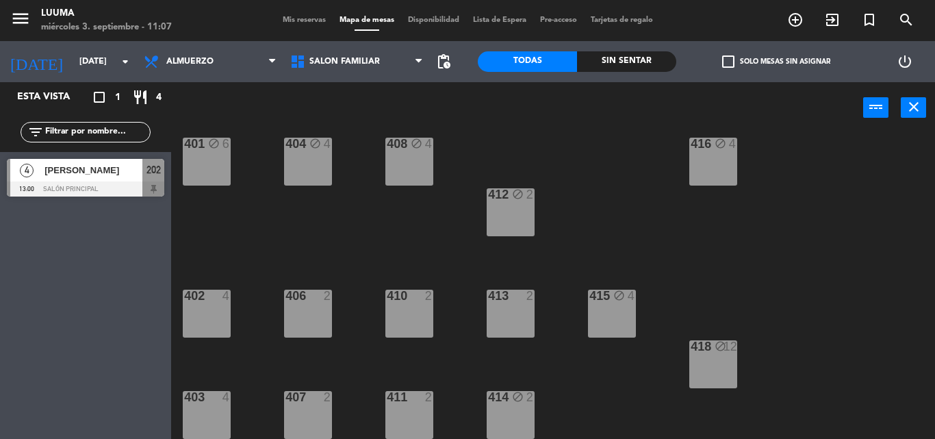
click at [506, 331] on div "413 2" at bounding box center [511, 313] width 48 height 48
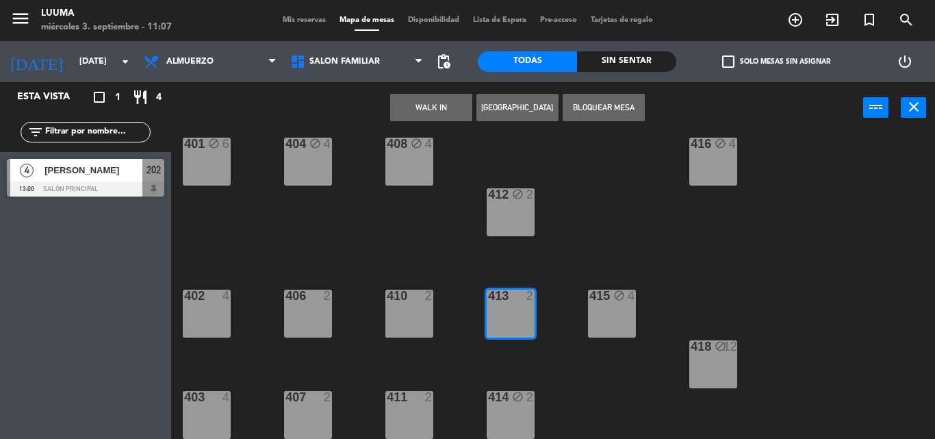
click at [415, 420] on div "411 2" at bounding box center [409, 415] width 48 height 48
click at [621, 102] on button "Bloquear Mesa" at bounding box center [604, 107] width 82 height 27
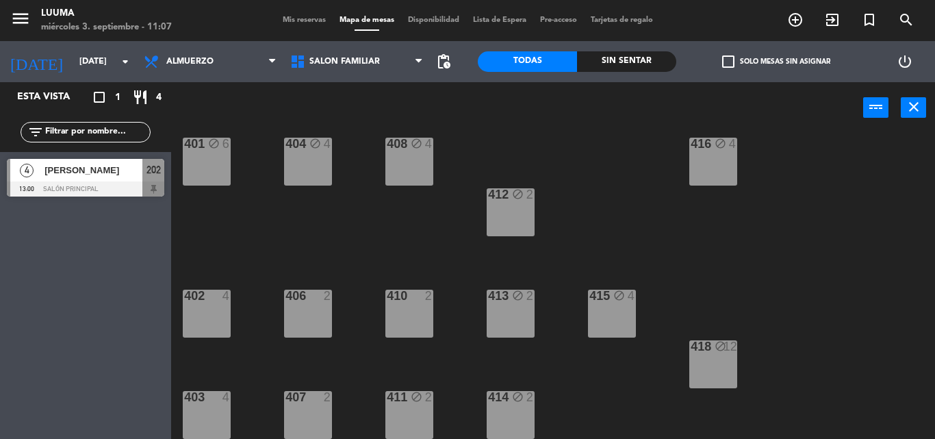
click at [407, 311] on div "410 2" at bounding box center [409, 313] width 48 height 48
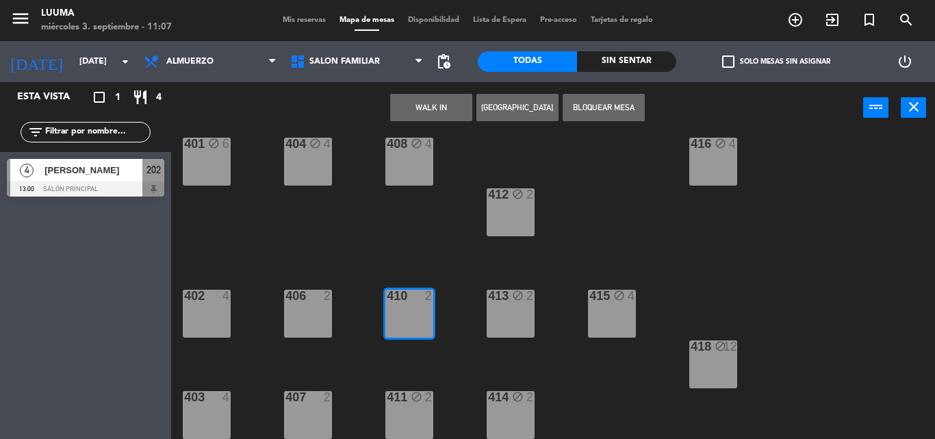
click at [303, 407] on div "407 2" at bounding box center [308, 415] width 48 height 48
click at [610, 102] on button "Bloquear Mesa" at bounding box center [604, 107] width 82 height 27
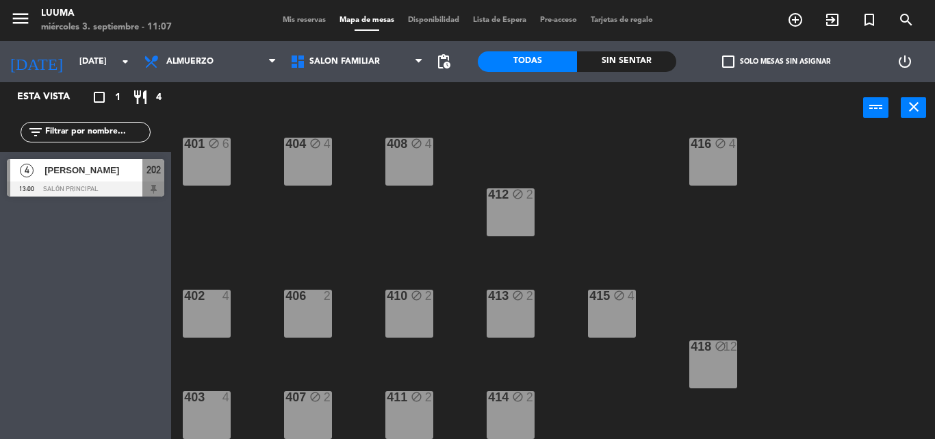
click at [202, 408] on div "403 4" at bounding box center [207, 415] width 48 height 48
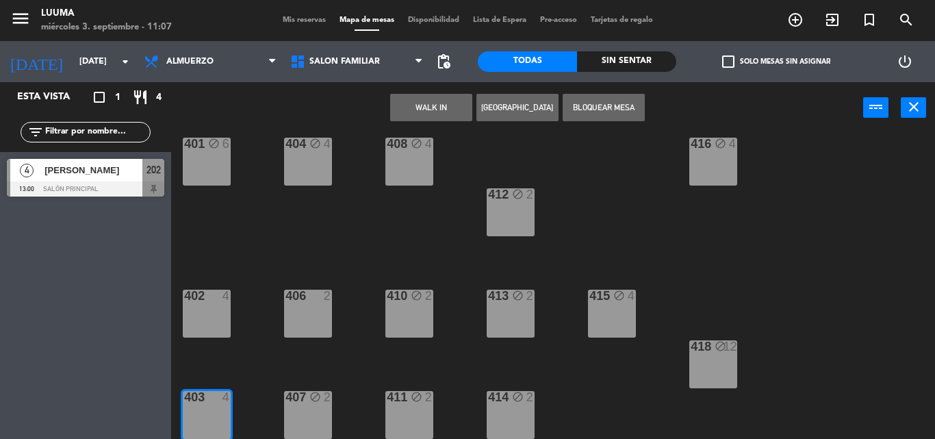
click at [297, 329] on div "406 2" at bounding box center [308, 313] width 48 height 48
click at [216, 324] on div "402 4" at bounding box center [207, 313] width 48 height 48
click at [619, 114] on button "Bloquear Mesa" at bounding box center [604, 107] width 82 height 27
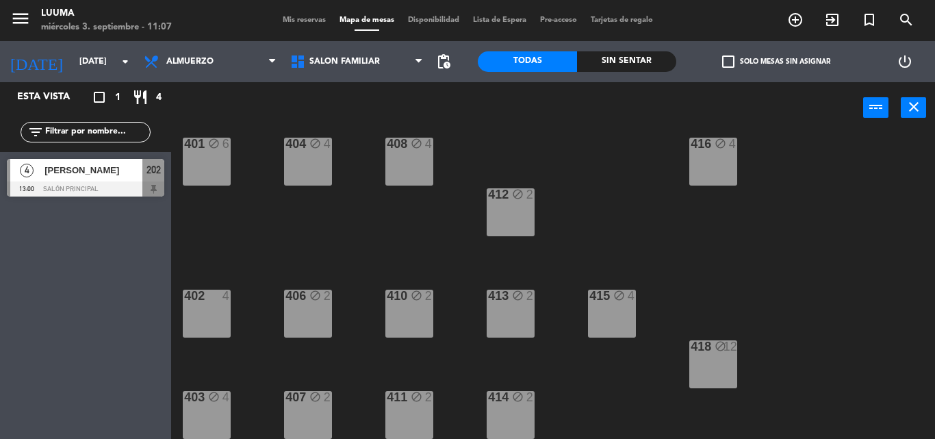
click at [202, 296] on div at bounding box center [206, 295] width 23 height 12
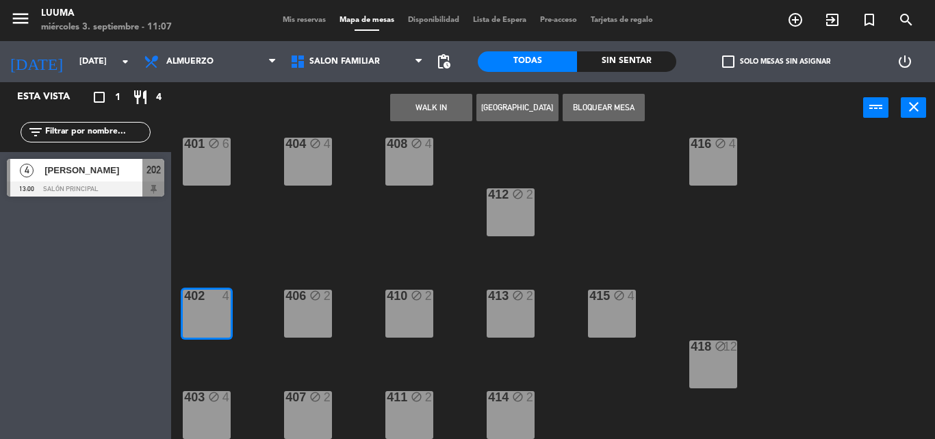
click at [608, 104] on button "Bloquear Mesa" at bounding box center [604, 107] width 82 height 27
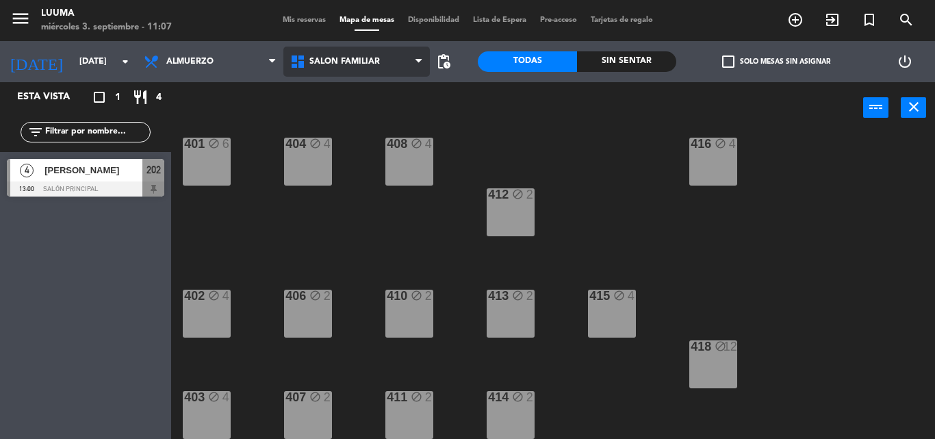
click at [394, 58] on span "Salón Familiar" at bounding box center [356, 62] width 146 height 30
click at [350, 276] on ng-component "menu Luuma miércoles 3. septiembre - 11:07 Mis reservas Mapa de mesas Disponibi…" at bounding box center [467, 219] width 935 height 439
click at [288, 23] on span "Mis reservas" at bounding box center [304, 20] width 57 height 8
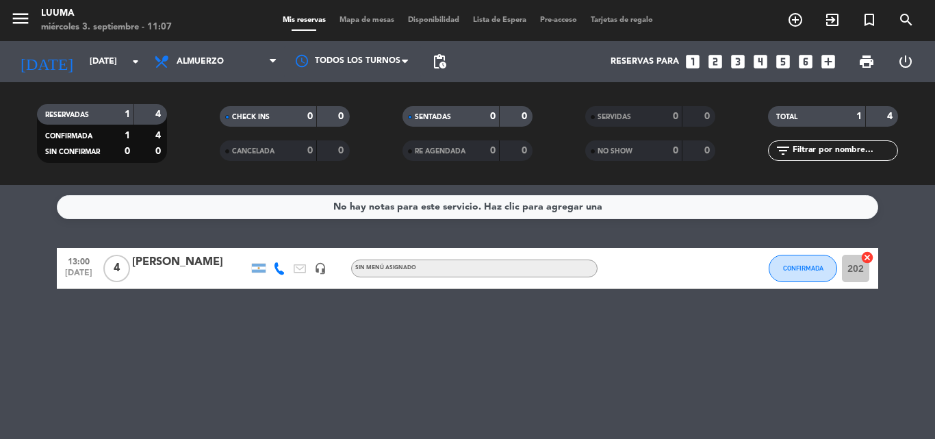
click at [578, 209] on div "No hay notas para este servicio. Haz clic para agregar una" at bounding box center [467, 207] width 269 height 16
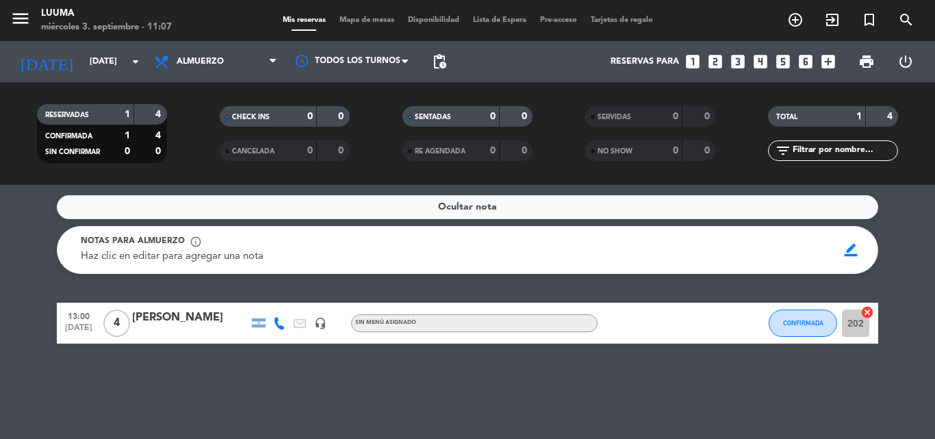
click at [578, 209] on div "Ocultar nota" at bounding box center [467, 207] width 821 height 24
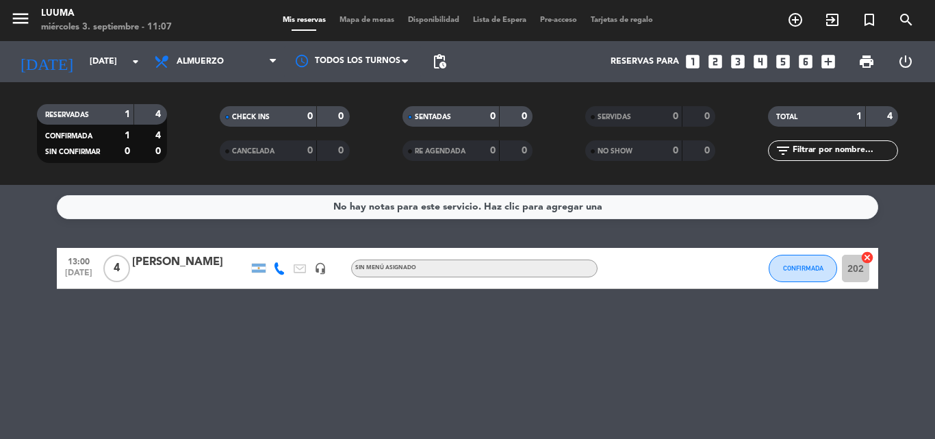
click at [578, 209] on div "No hay notas para este servicio. Haz clic para agregar una" at bounding box center [467, 207] width 269 height 16
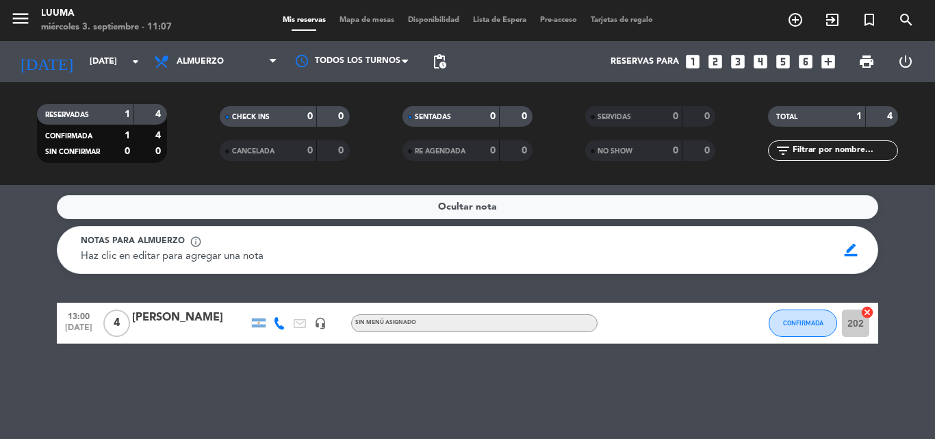
click at [578, 209] on div "Ocultar nota" at bounding box center [467, 207] width 821 height 24
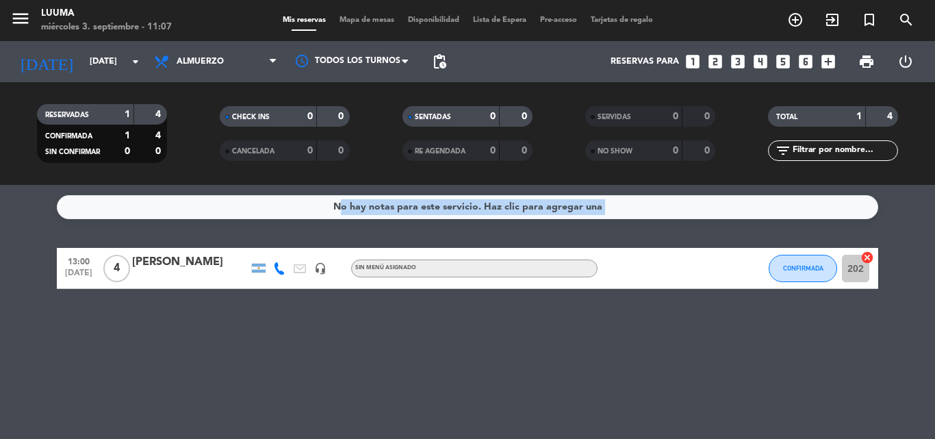
click at [578, 209] on div "No hay notas para este servicio. Haz clic para agregar una" at bounding box center [467, 207] width 269 height 16
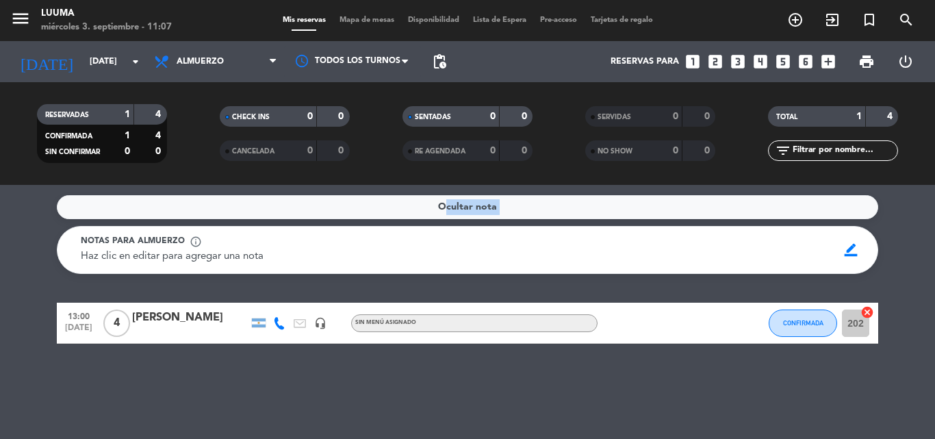
click at [578, 209] on div "Ocultar nota" at bounding box center [467, 207] width 821 height 24
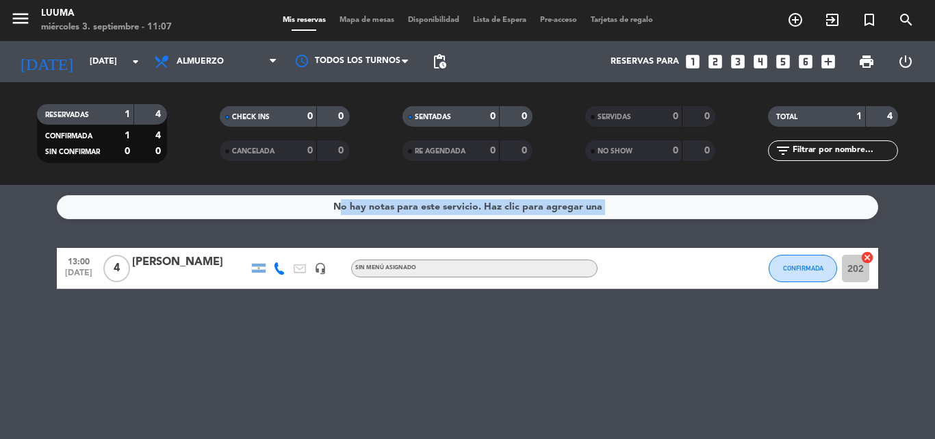
click at [578, 209] on div "No hay notas para este servicio. Haz clic para agregar una" at bounding box center [467, 207] width 269 height 16
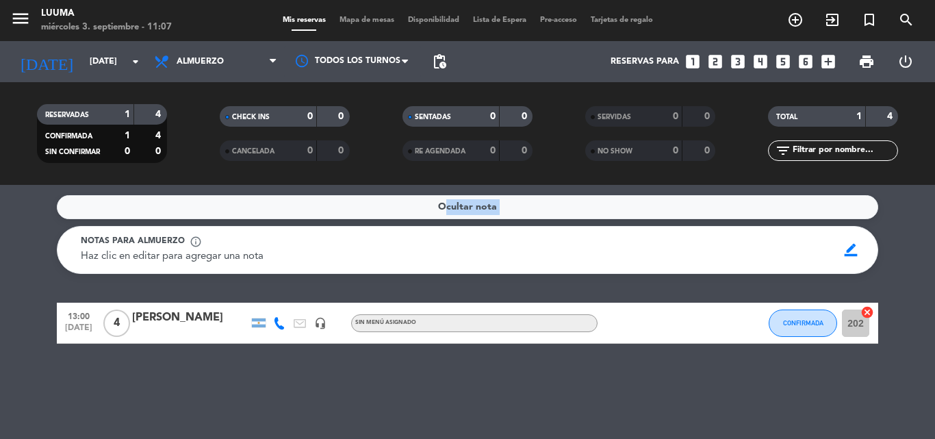
click at [578, 209] on div "Ocultar nota" at bounding box center [467, 207] width 821 height 24
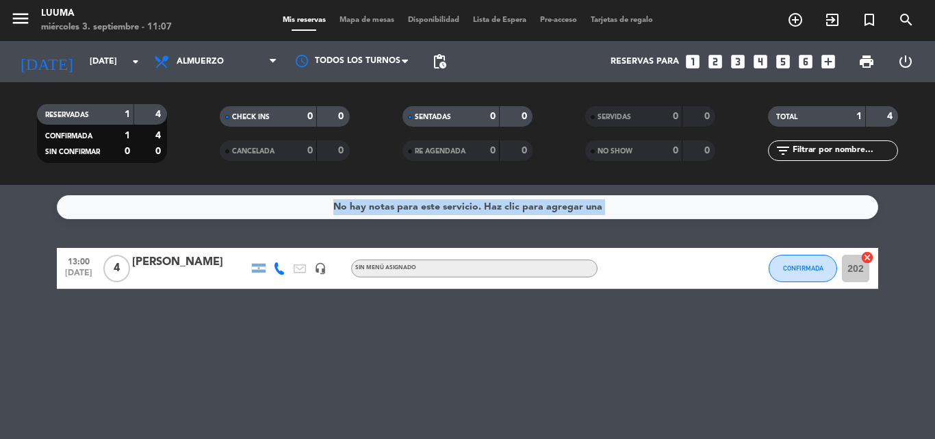
click at [578, 209] on div "No hay notas para este servicio. Haz clic para agregar una" at bounding box center [467, 207] width 269 height 16
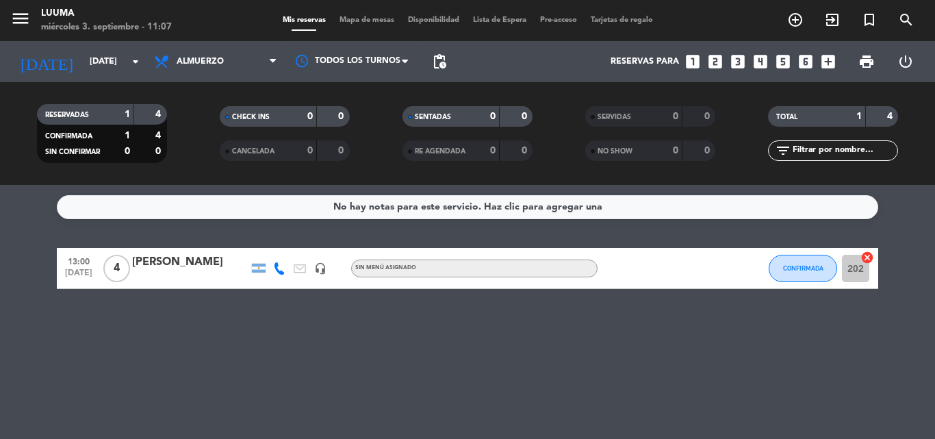
click at [578, 209] on div "No hay notas para este servicio. Haz clic para agregar una" at bounding box center [467, 207] width 821 height 24
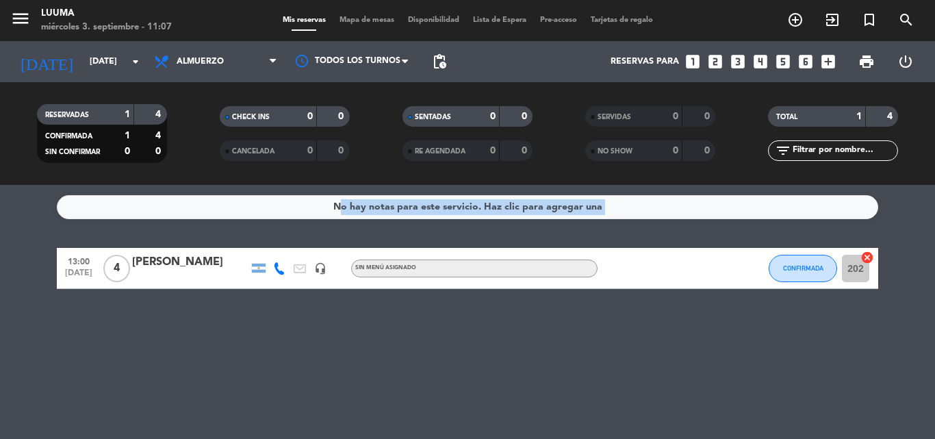
click at [578, 209] on div "No hay notas para este servicio. Haz clic para agregar una" at bounding box center [467, 207] width 269 height 16
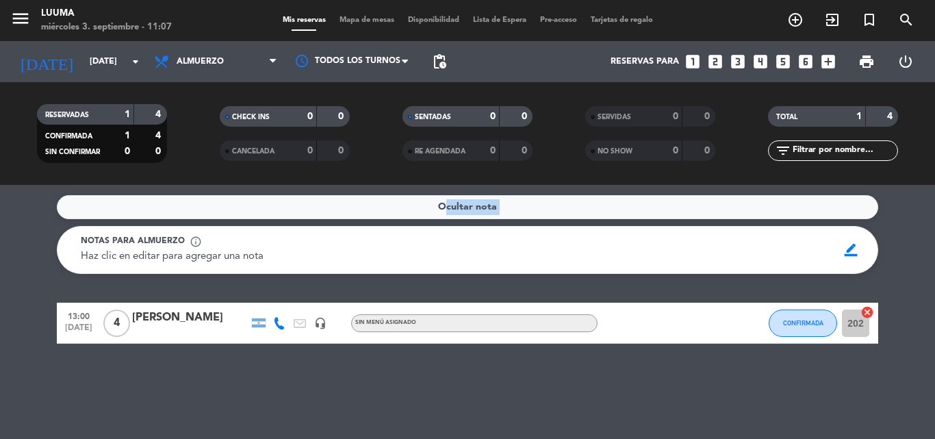
click at [578, 209] on div "Ocultar nota" at bounding box center [467, 207] width 821 height 24
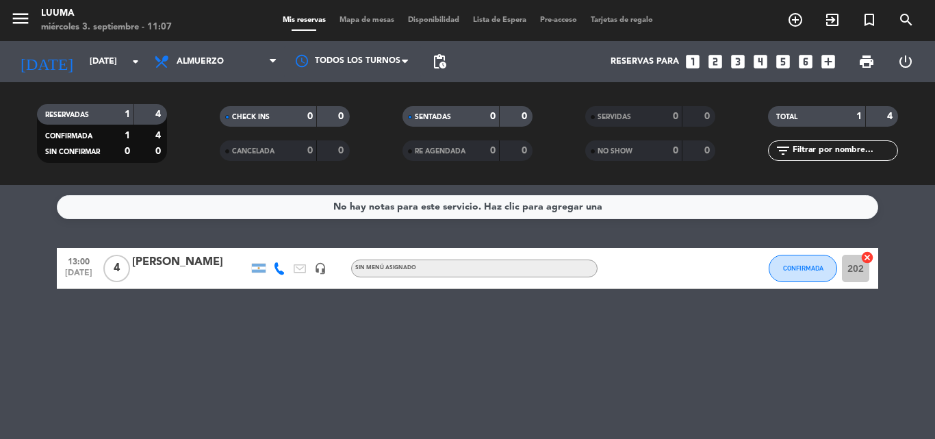
click at [562, 378] on div "No hay notas para este servicio. Haz clic para agregar una 13:00 [DATE] 4 [PERS…" at bounding box center [467, 312] width 935 height 254
click at [106, 61] on input "[DATE]" at bounding box center [141, 61] width 116 height 23
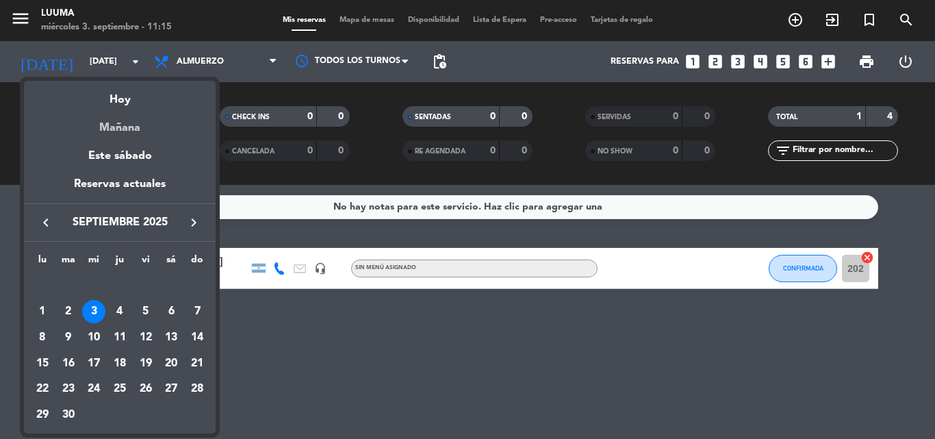
click at [130, 129] on div "Mañana" at bounding box center [120, 123] width 192 height 28
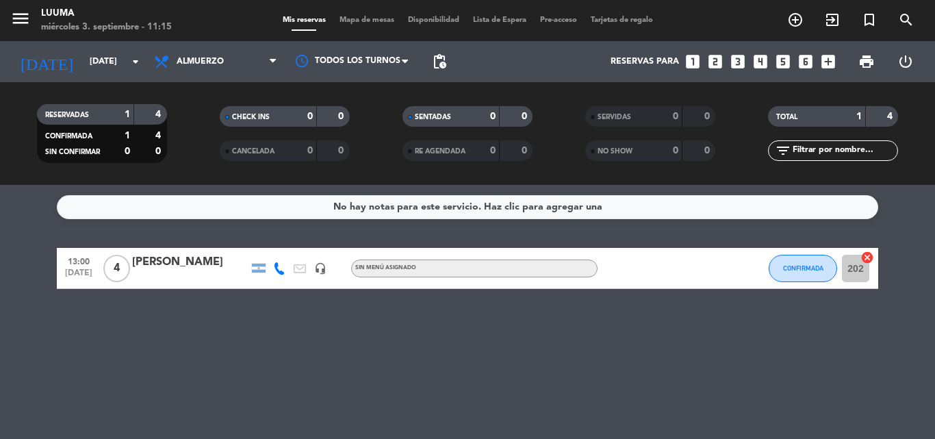
type input "[DEMOGRAPHIC_DATA][DATE]"
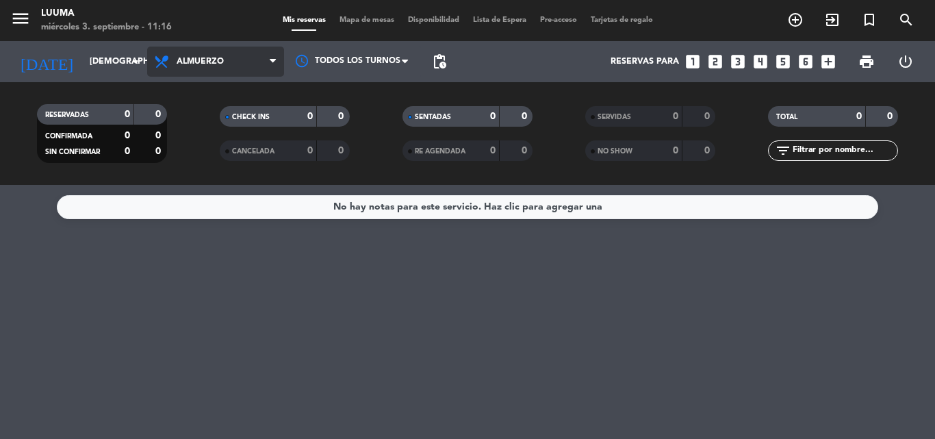
click at [238, 58] on span "Almuerzo" at bounding box center [215, 62] width 137 height 30
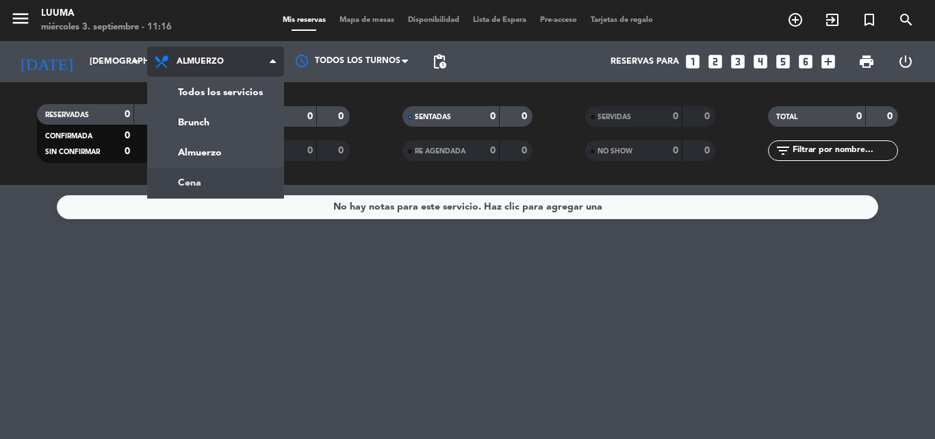
click at [191, 192] on ng-component "menu Luuma miércoles 3. septiembre - 11:16 Mis reservas Mapa de mesas Disponibi…" at bounding box center [467, 219] width 935 height 439
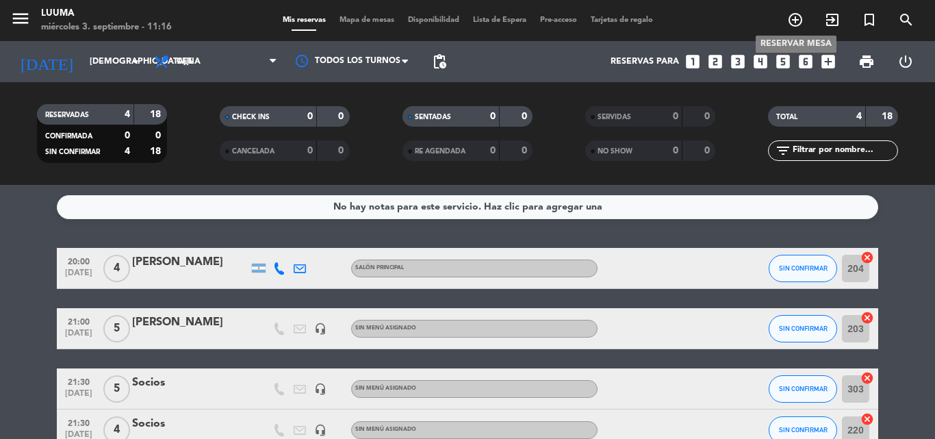
click at [797, 14] on icon "add_circle_outline" at bounding box center [795, 20] width 16 height 16
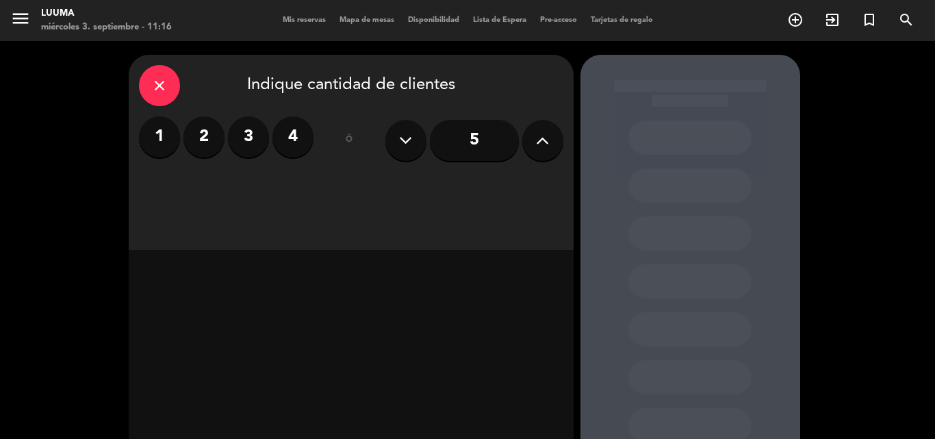
click at [307, 134] on label "4" at bounding box center [292, 136] width 41 height 41
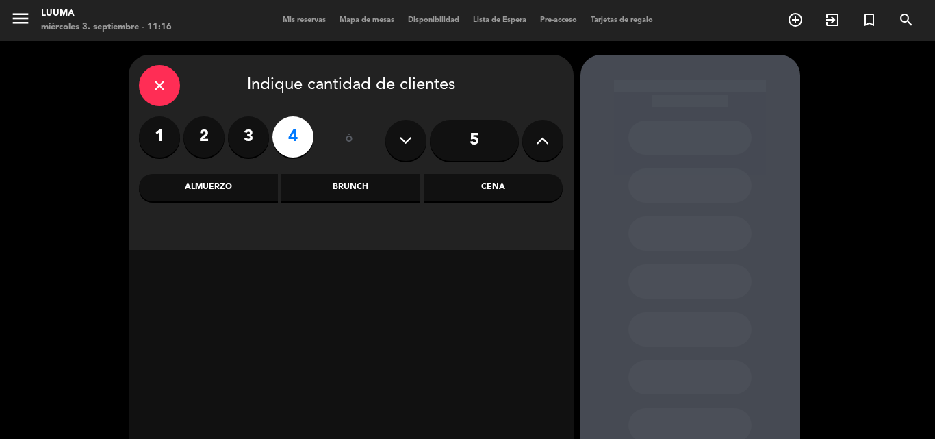
click at [495, 191] on div "Cena" at bounding box center [493, 187] width 139 height 27
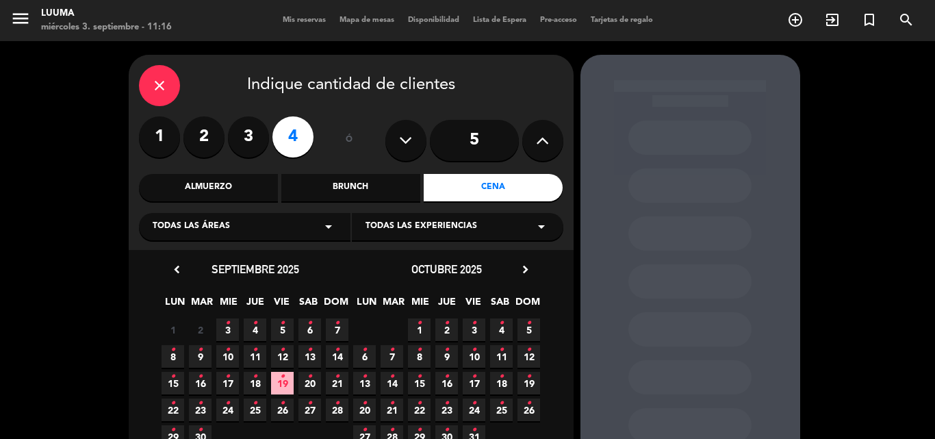
click at [252, 328] on span "4 •" at bounding box center [255, 329] width 23 height 23
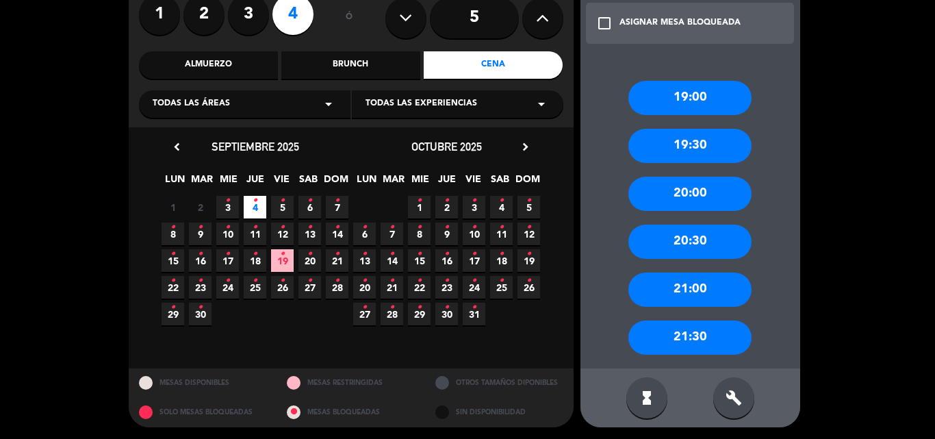
scroll to position [125, 0]
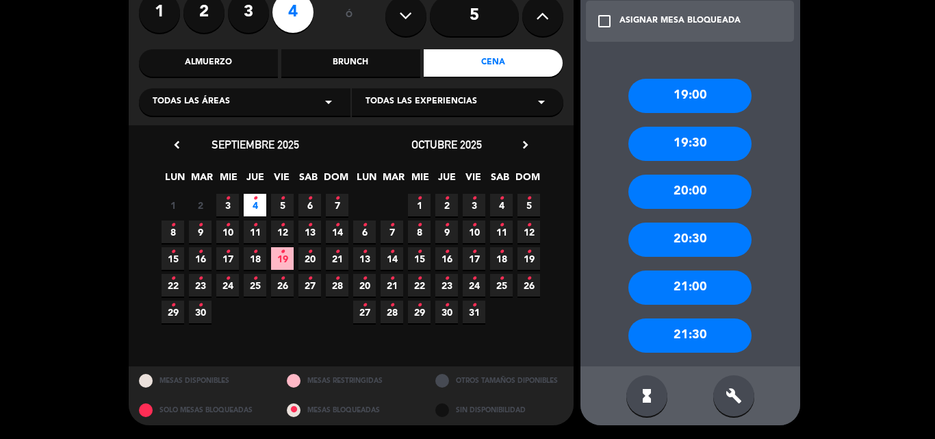
click at [723, 394] on div "build" at bounding box center [733, 395] width 41 height 41
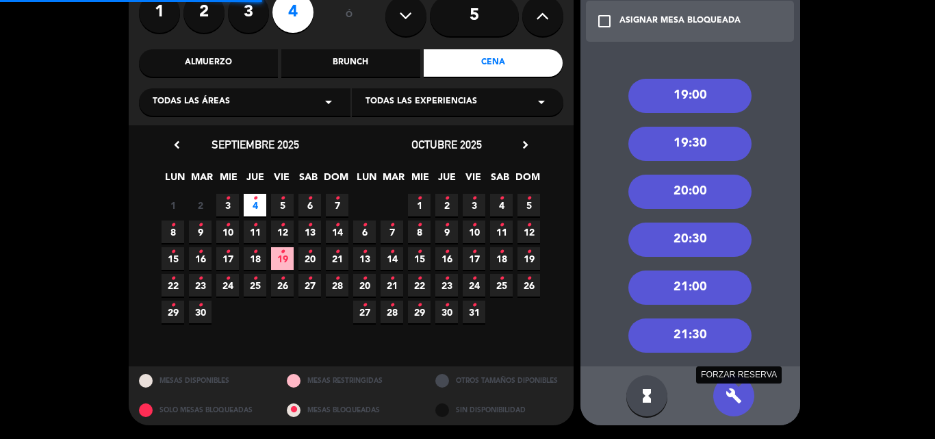
click at [727, 394] on icon "build" at bounding box center [733, 395] width 16 height 16
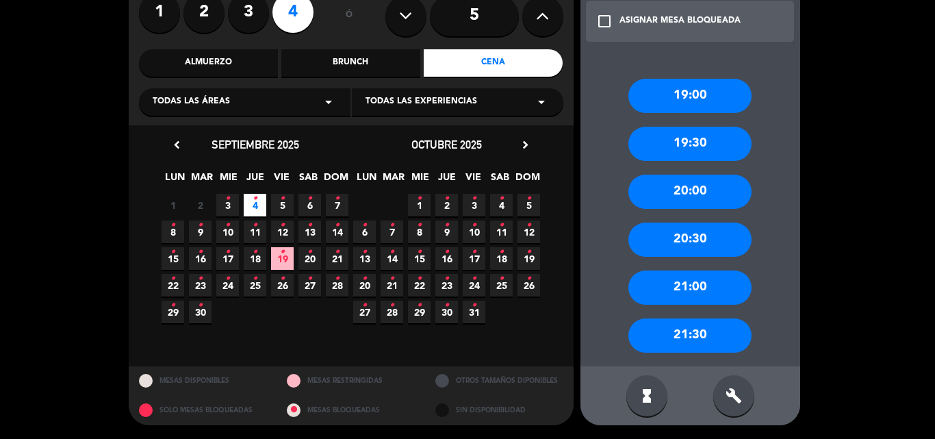
click at [694, 244] on div "20:30" at bounding box center [689, 239] width 123 height 34
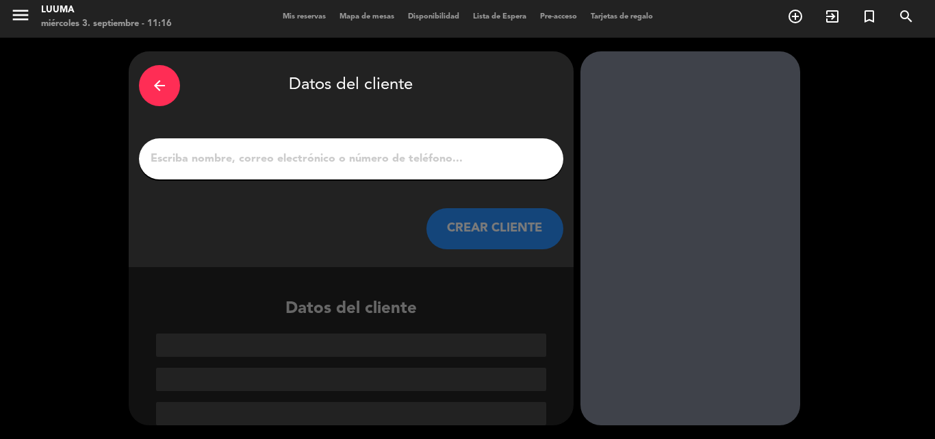
click at [328, 159] on input "1" at bounding box center [351, 158] width 404 height 19
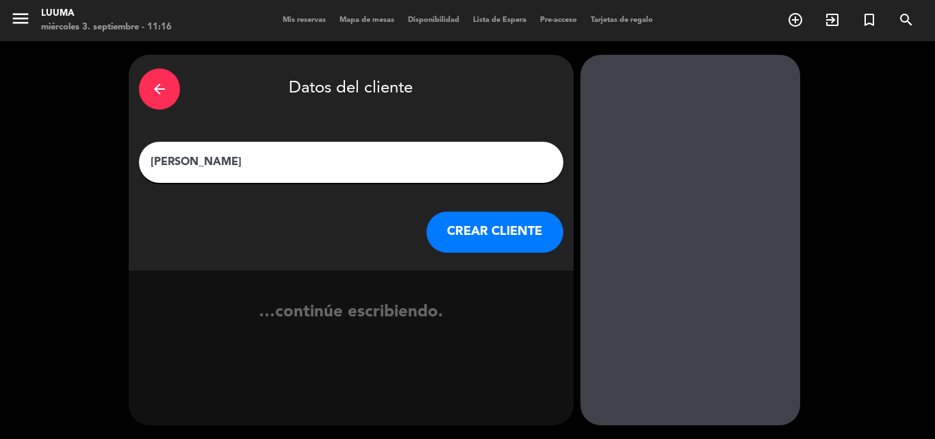
type input "[PERSON_NAME]"
click at [452, 228] on button "CREAR CLIENTE" at bounding box center [494, 231] width 137 height 41
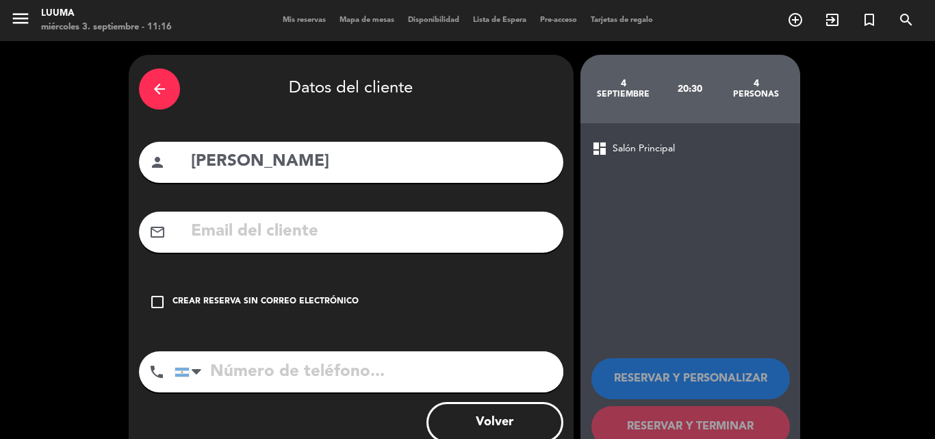
click at [192, 291] on div "check_box_outline_blank Crear reserva sin correo electrónico" at bounding box center [351, 301] width 424 height 41
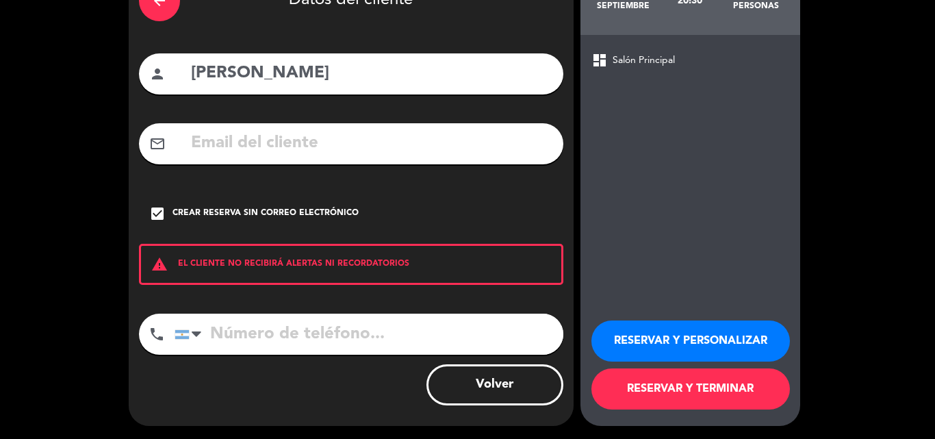
scroll to position [89, 0]
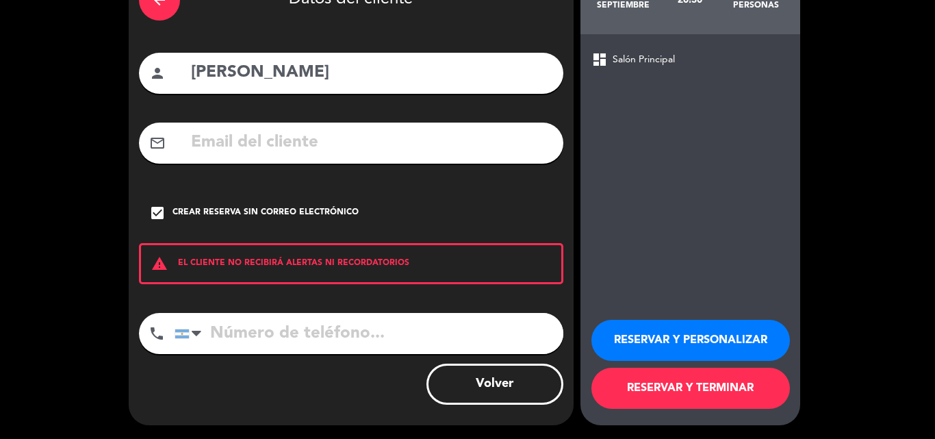
click at [688, 381] on button "RESERVAR Y TERMINAR" at bounding box center [690, 388] width 198 height 41
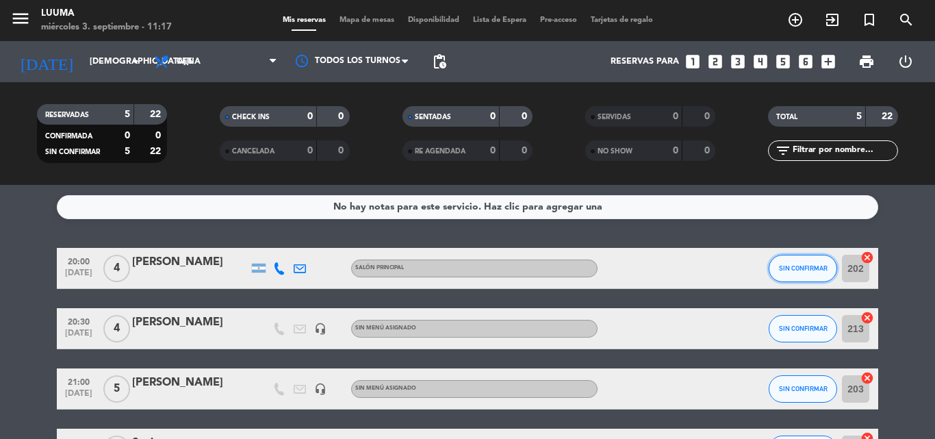
click at [805, 270] on span "SIN CONFIRMAR" at bounding box center [803, 268] width 49 height 8
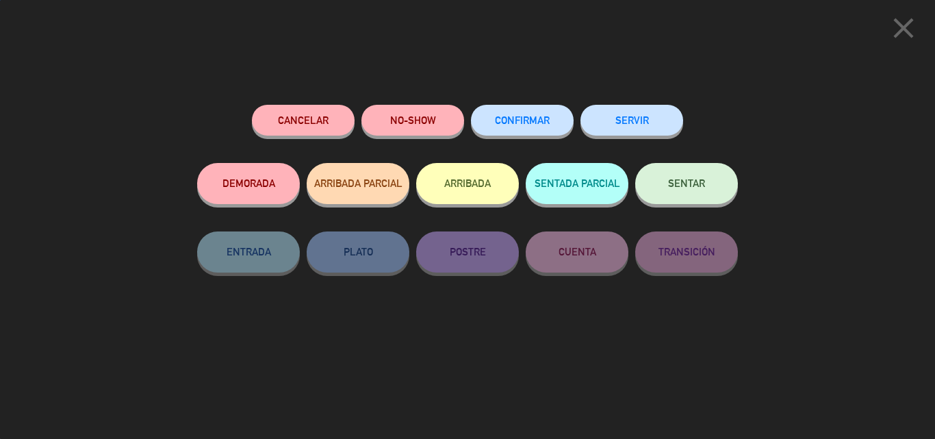
click at [513, 120] on span "CONFIRMAR" at bounding box center [522, 120] width 55 height 12
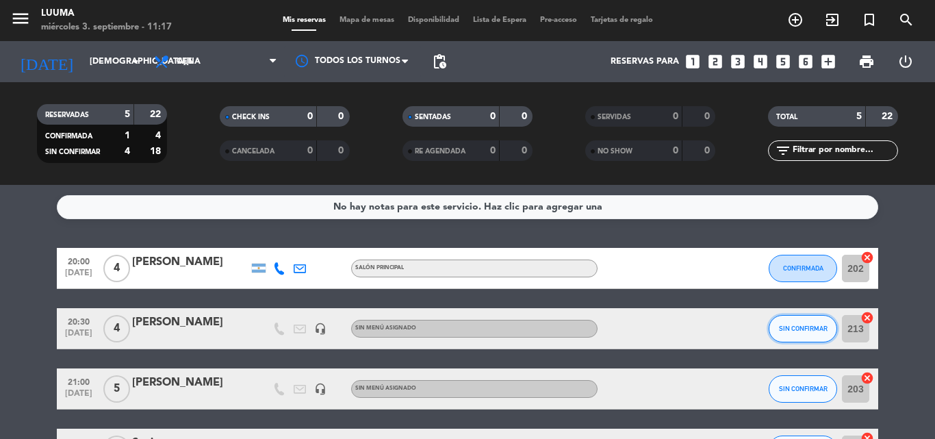
click at [799, 331] on span "SIN CONFIRMAR" at bounding box center [803, 328] width 49 height 8
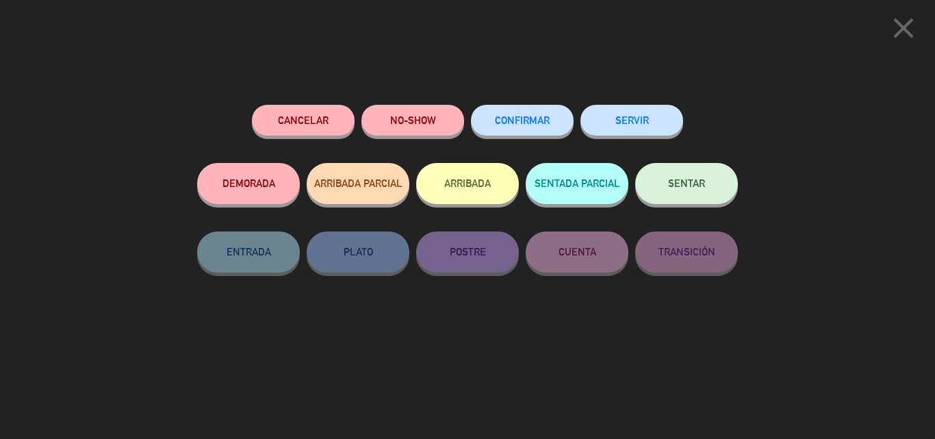
click at [515, 130] on button "CONFIRMAR" at bounding box center [522, 120] width 103 height 31
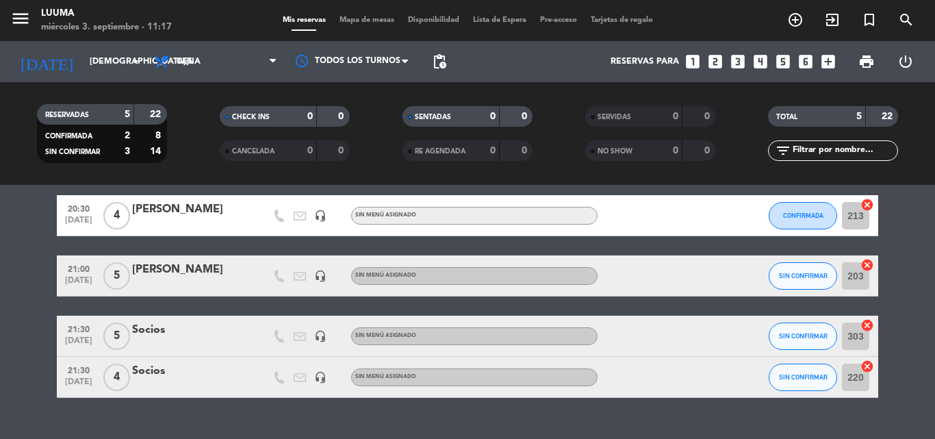
scroll to position [140, 0]
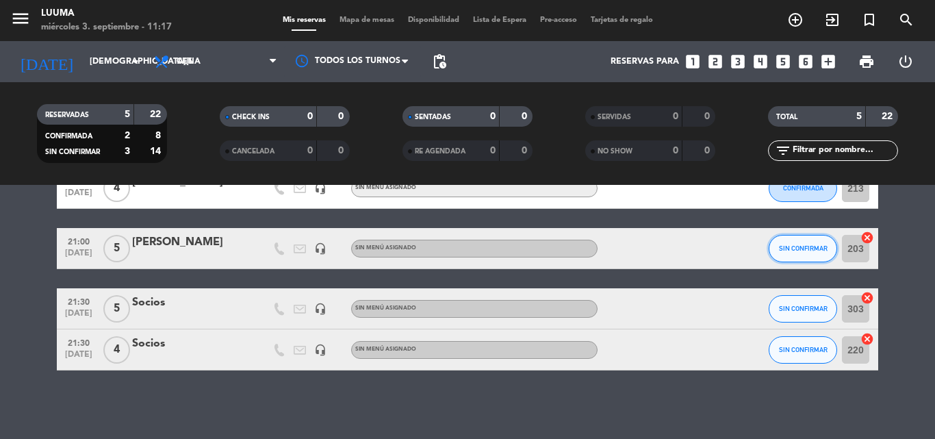
click at [805, 250] on span "SIN CONFIRMAR" at bounding box center [803, 248] width 49 height 8
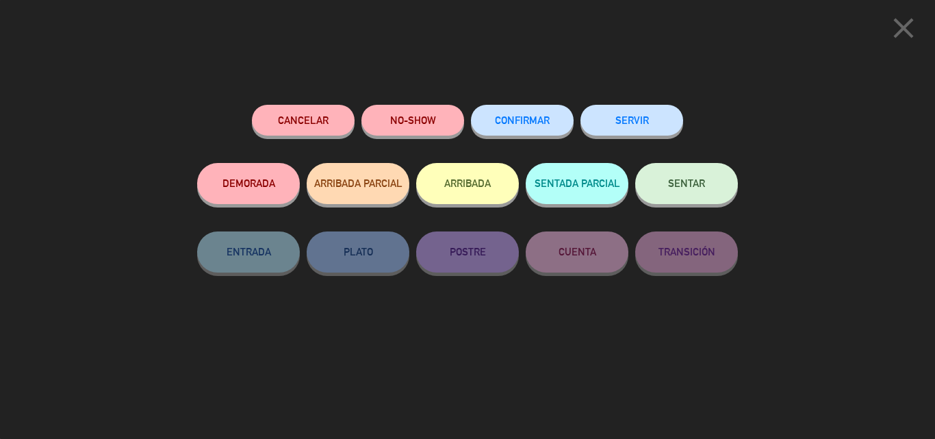
click at [513, 112] on button "CONFIRMAR" at bounding box center [522, 120] width 103 height 31
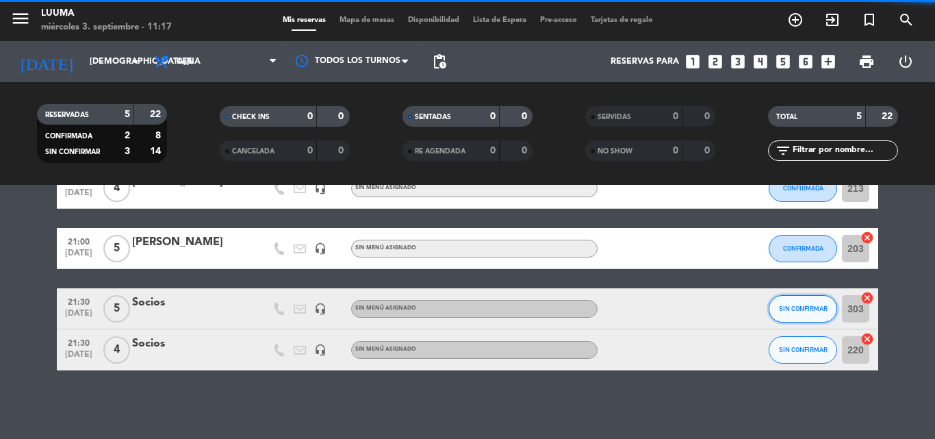
click at [791, 313] on button "SIN CONFIRMAR" at bounding box center [803, 308] width 68 height 27
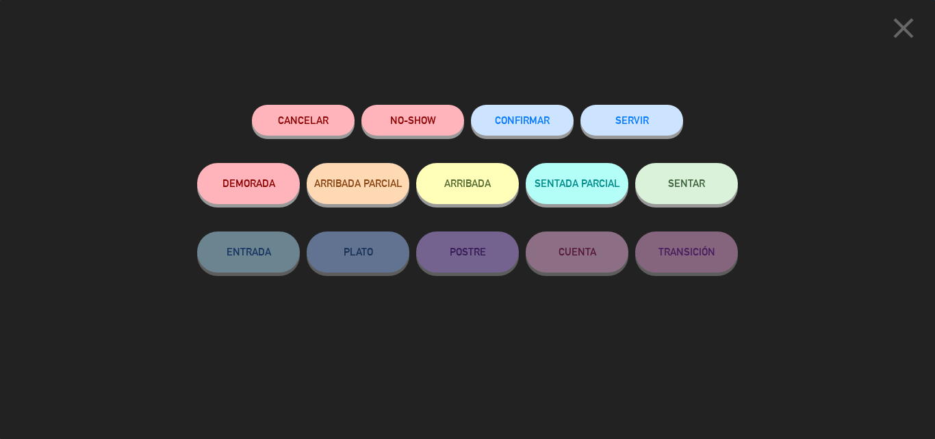
click at [493, 118] on button "CONFIRMAR" at bounding box center [522, 120] width 103 height 31
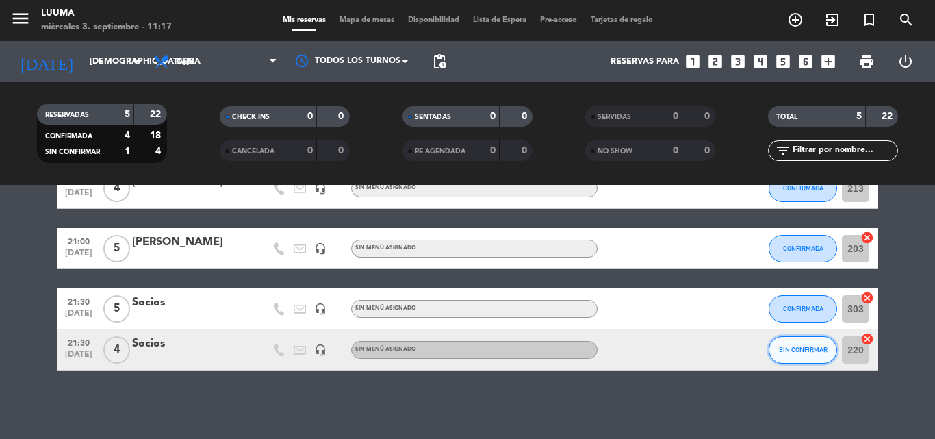
click at [812, 354] on button "SIN CONFIRMAR" at bounding box center [803, 349] width 68 height 27
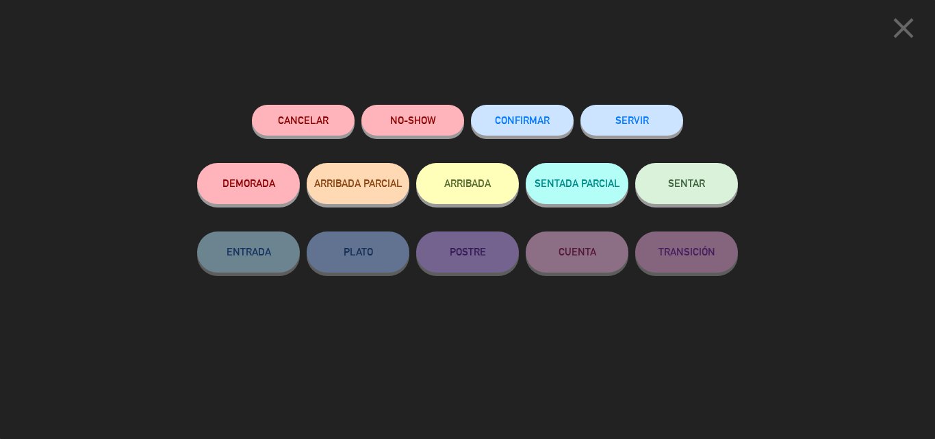
click at [483, 108] on button "CONFIRMAR" at bounding box center [522, 120] width 103 height 31
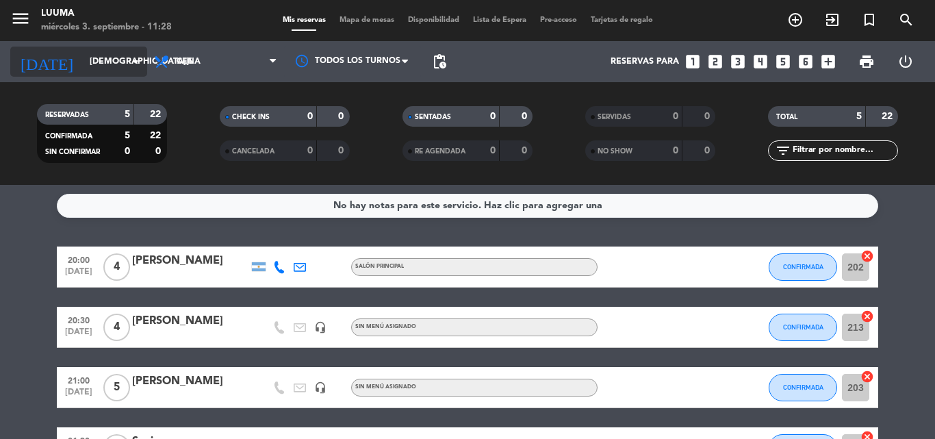
scroll to position [0, 0]
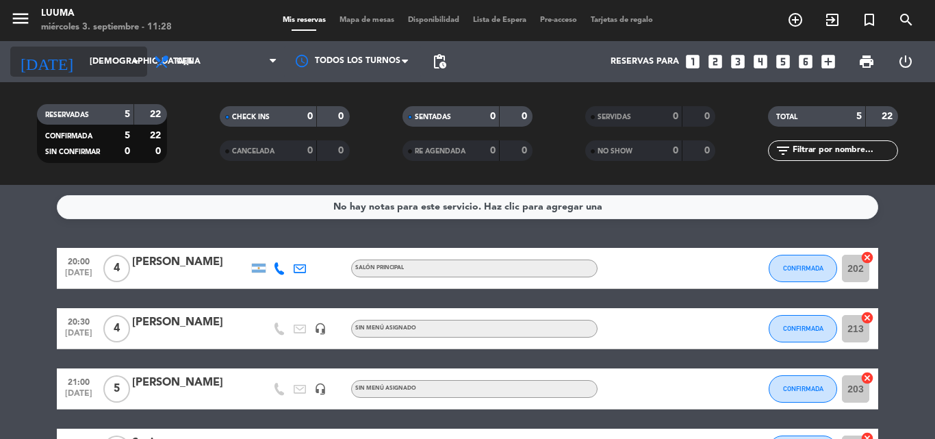
click at [112, 61] on input "[DEMOGRAPHIC_DATA][DATE]" at bounding box center [141, 61] width 116 height 23
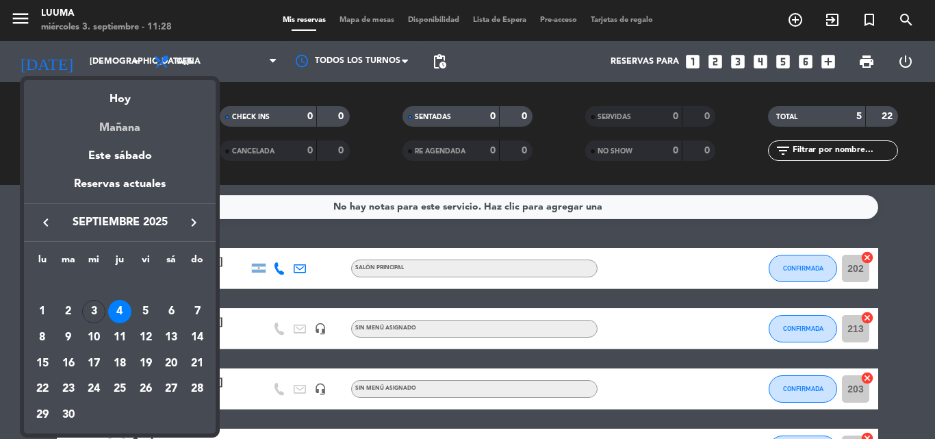
click at [181, 131] on div "Mañana" at bounding box center [120, 123] width 192 height 28
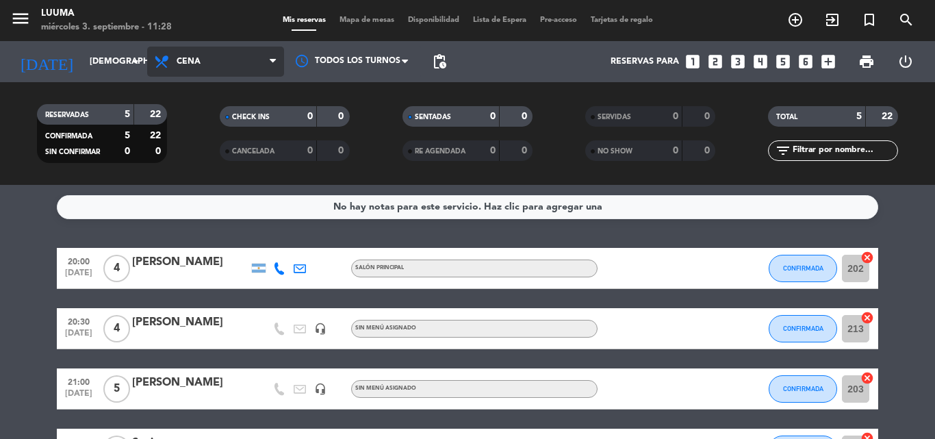
click at [237, 62] on span "Cena" at bounding box center [215, 62] width 137 height 30
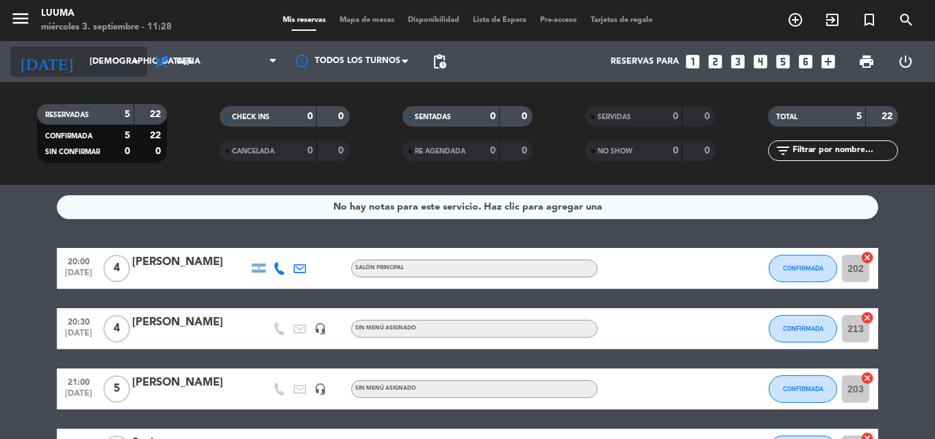
click at [83, 70] on input "[DEMOGRAPHIC_DATA][DATE]" at bounding box center [141, 61] width 116 height 23
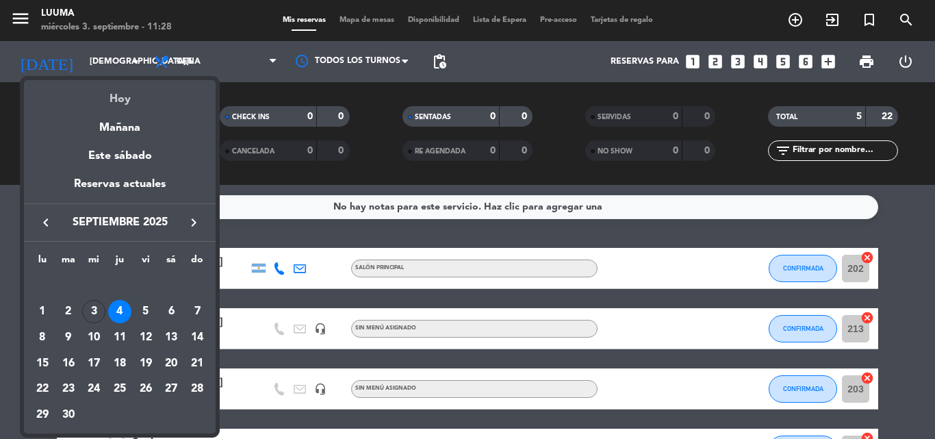
click at [127, 101] on div "Hoy" at bounding box center [120, 94] width 192 height 28
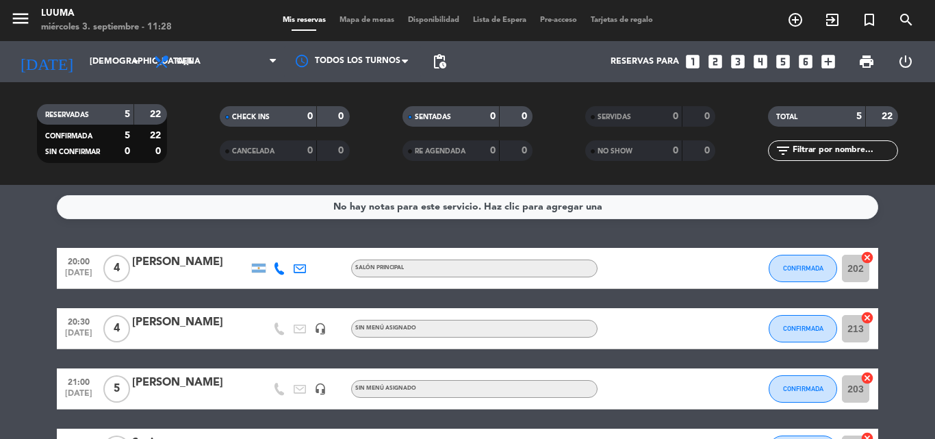
type input "[DATE]"
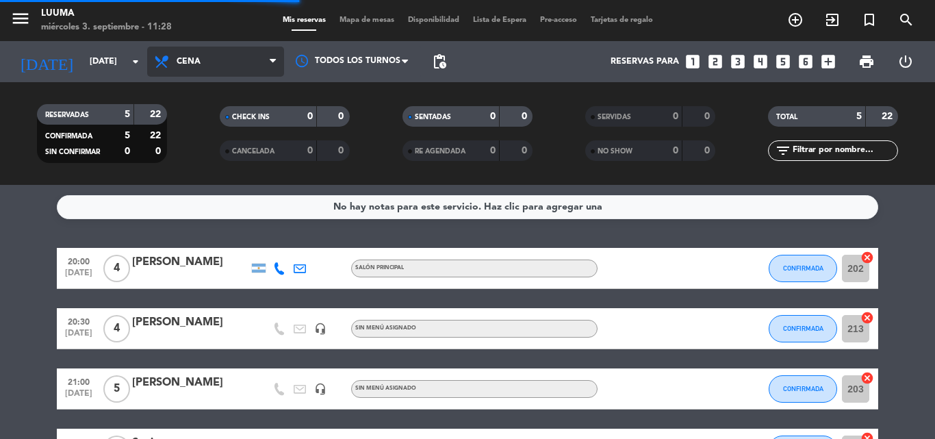
click at [211, 64] on span "Cena" at bounding box center [215, 62] width 137 height 30
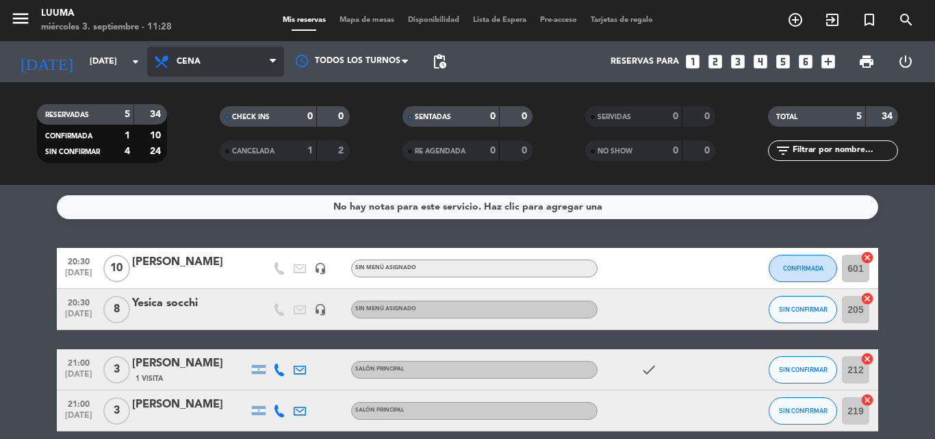
click at [248, 54] on span "Cena" at bounding box center [215, 62] width 137 height 30
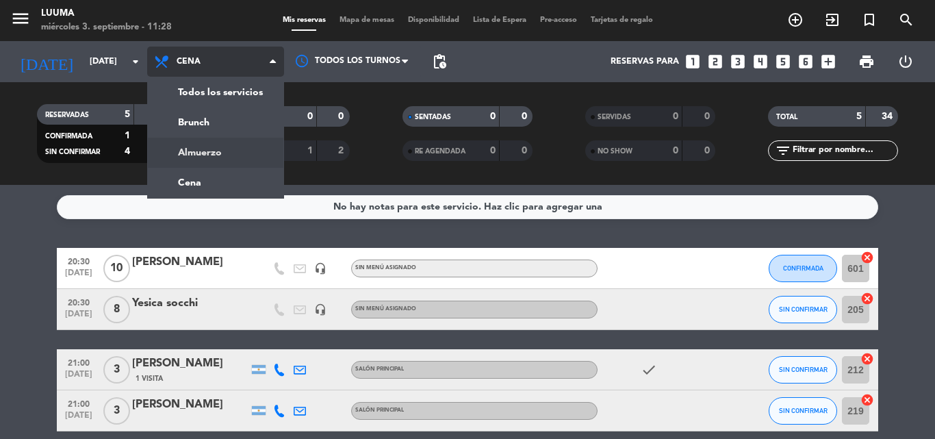
click at [222, 151] on div "menu Luuma miércoles 3. septiembre - 11:28 Mis reservas Mapa de mesas Disponibi…" at bounding box center [467, 92] width 935 height 185
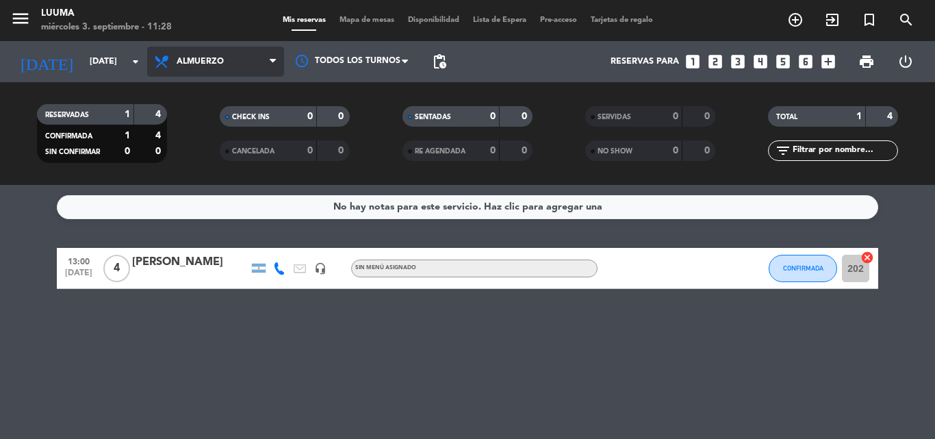
click at [247, 55] on span "Almuerzo" at bounding box center [215, 62] width 137 height 30
click at [249, 169] on div "menu Luuma miércoles 3. septiembre - 11:28 Mis reservas Mapa de mesas Disponibi…" at bounding box center [467, 92] width 935 height 185
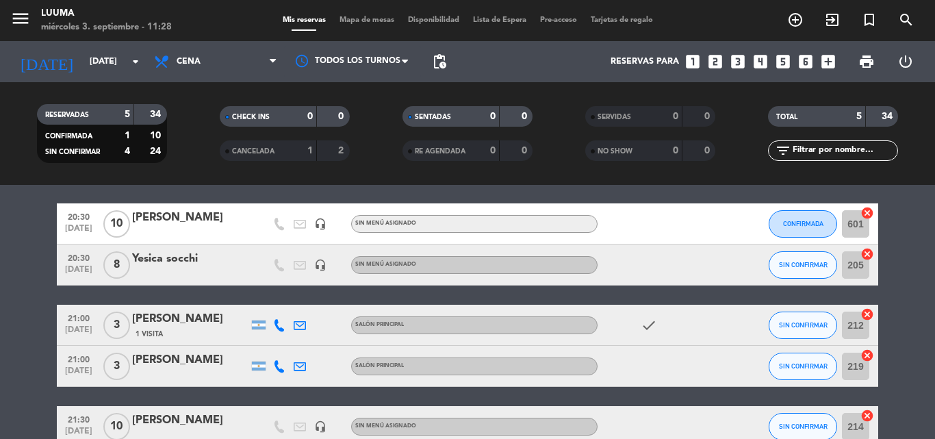
scroll to position [68, 0]
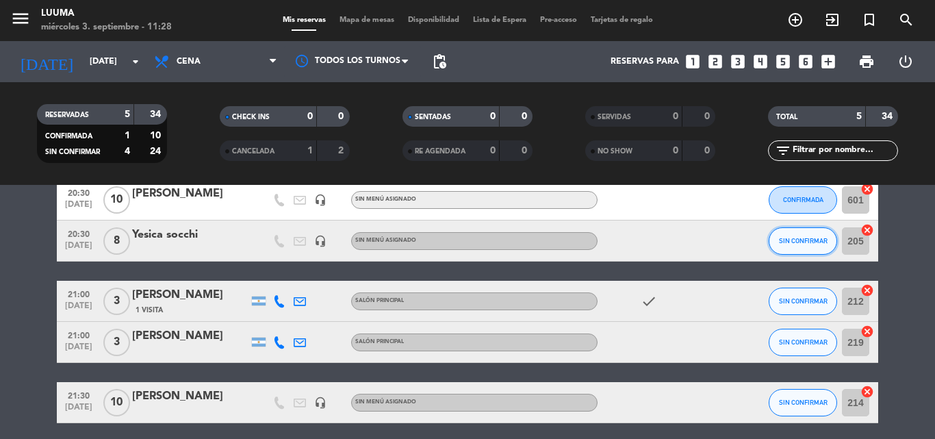
click at [796, 228] on button "SIN CONFIRMAR" at bounding box center [803, 240] width 68 height 27
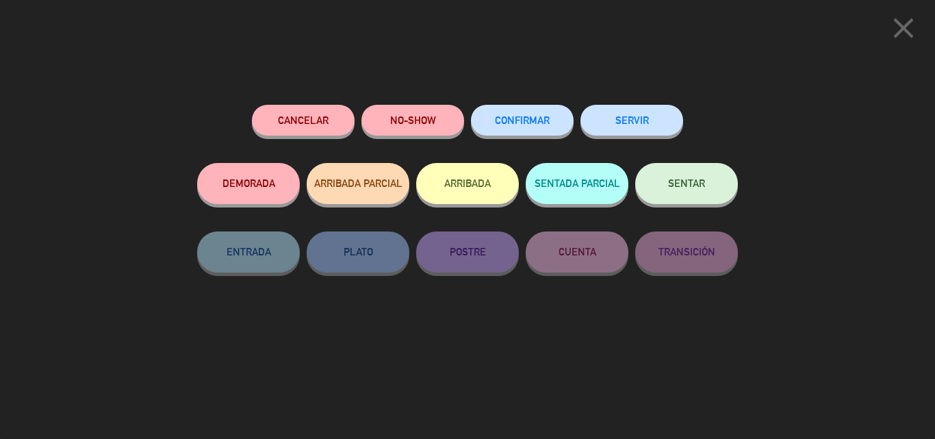
drag, startPoint x: 533, startPoint y: 99, endPoint x: 520, endPoint y: 120, distance: 24.3
click at [531, 102] on div "Cancelar NO-SHOW CONFIRMAR SERVIR DEMORADA ARRIBADA PARCIAL ARRIBADA SENTADA PA…" at bounding box center [468, 267] width 560 height 344
click at [524, 125] on span "CONFIRMAR" at bounding box center [522, 120] width 55 height 12
click at [537, 105] on div "CONFIRMAR" at bounding box center [522, 134] width 103 height 58
click at [519, 116] on span "CONFIRMAR" at bounding box center [522, 120] width 55 height 12
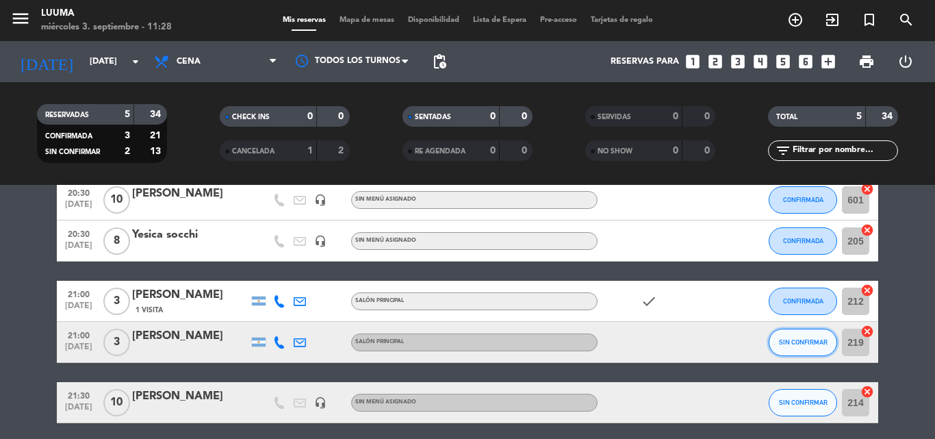
click at [787, 339] on span "SIN CONFIRMAR" at bounding box center [803, 342] width 49 height 8
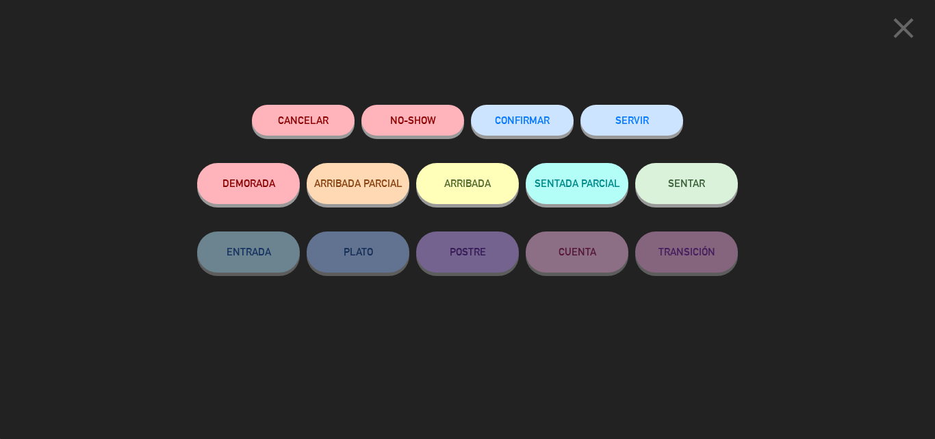
click at [498, 123] on span "CONFIRMAR" at bounding box center [522, 120] width 55 height 12
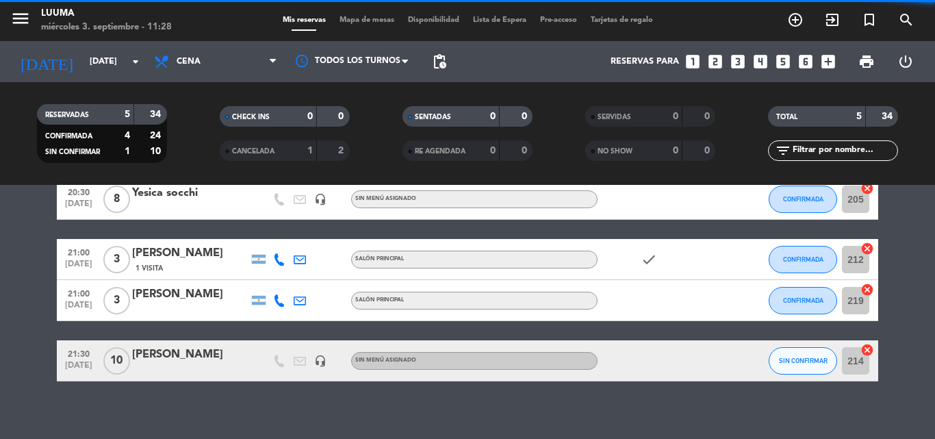
scroll to position [121, 0]
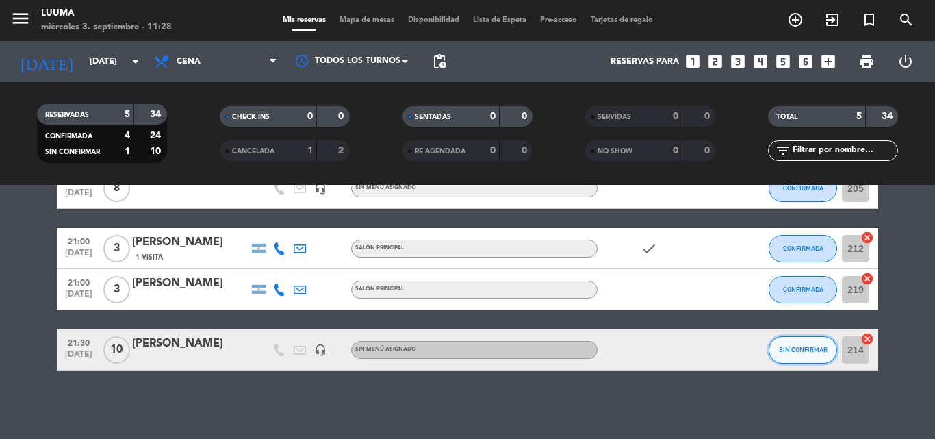
click at [816, 343] on button "SIN CONFIRMAR" at bounding box center [803, 349] width 68 height 27
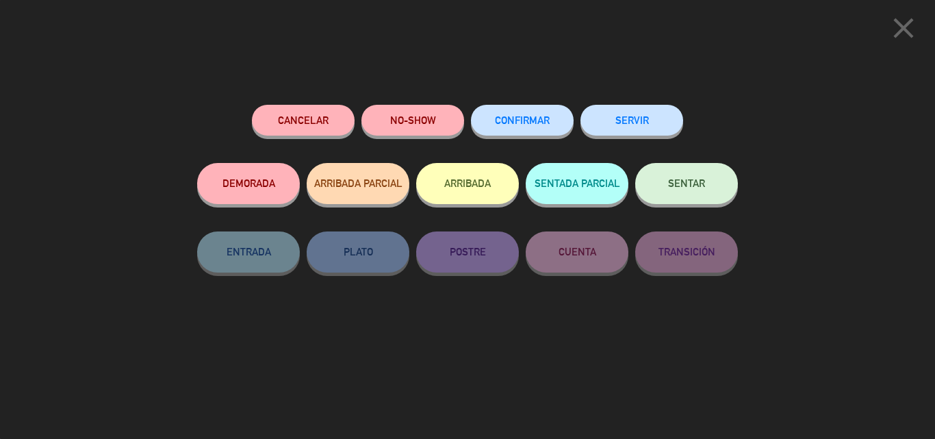
click at [546, 113] on button "CONFIRMAR" at bounding box center [522, 120] width 103 height 31
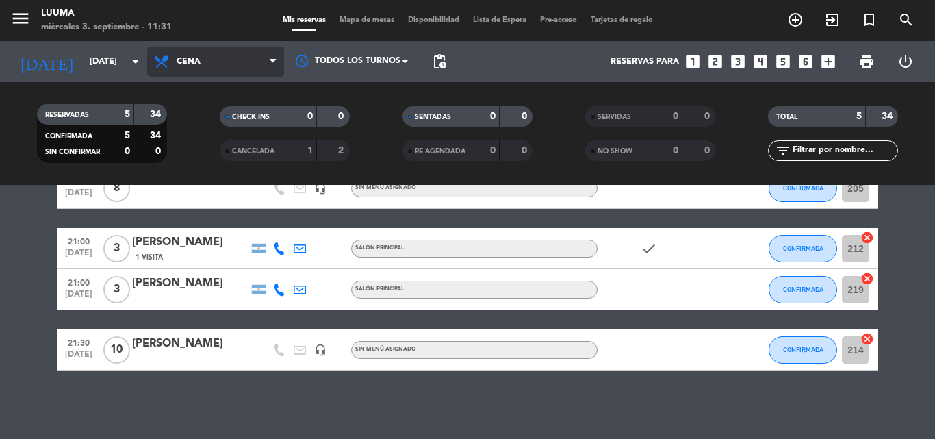
click at [194, 59] on span "Cena" at bounding box center [189, 62] width 24 height 10
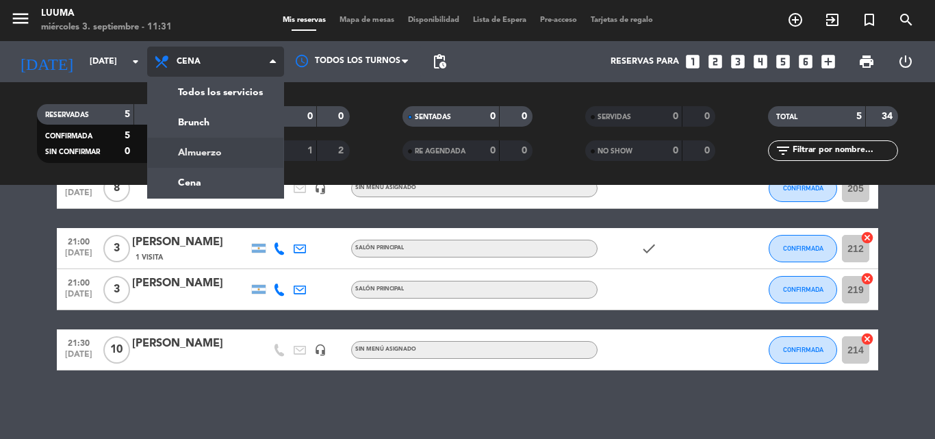
click at [207, 149] on div "menu Luuma miércoles 3. septiembre - 11:31 Mis reservas Mapa de mesas Disponibi…" at bounding box center [467, 92] width 935 height 185
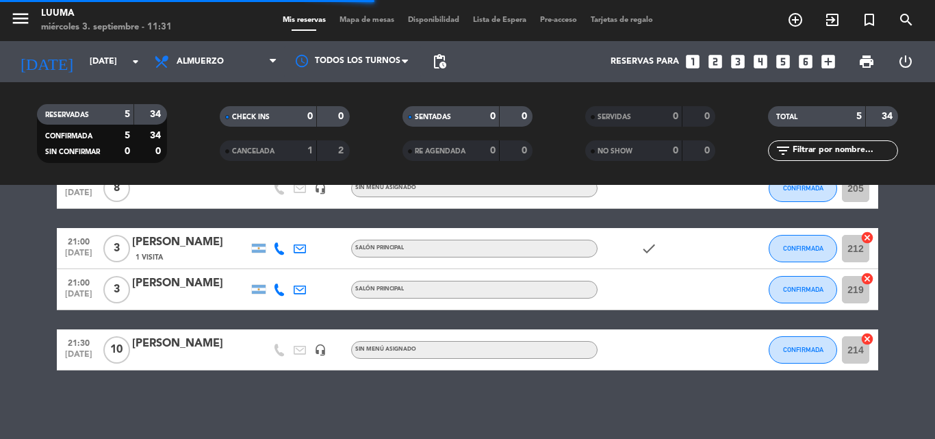
scroll to position [0, 0]
